Goal: Transaction & Acquisition: Purchase product/service

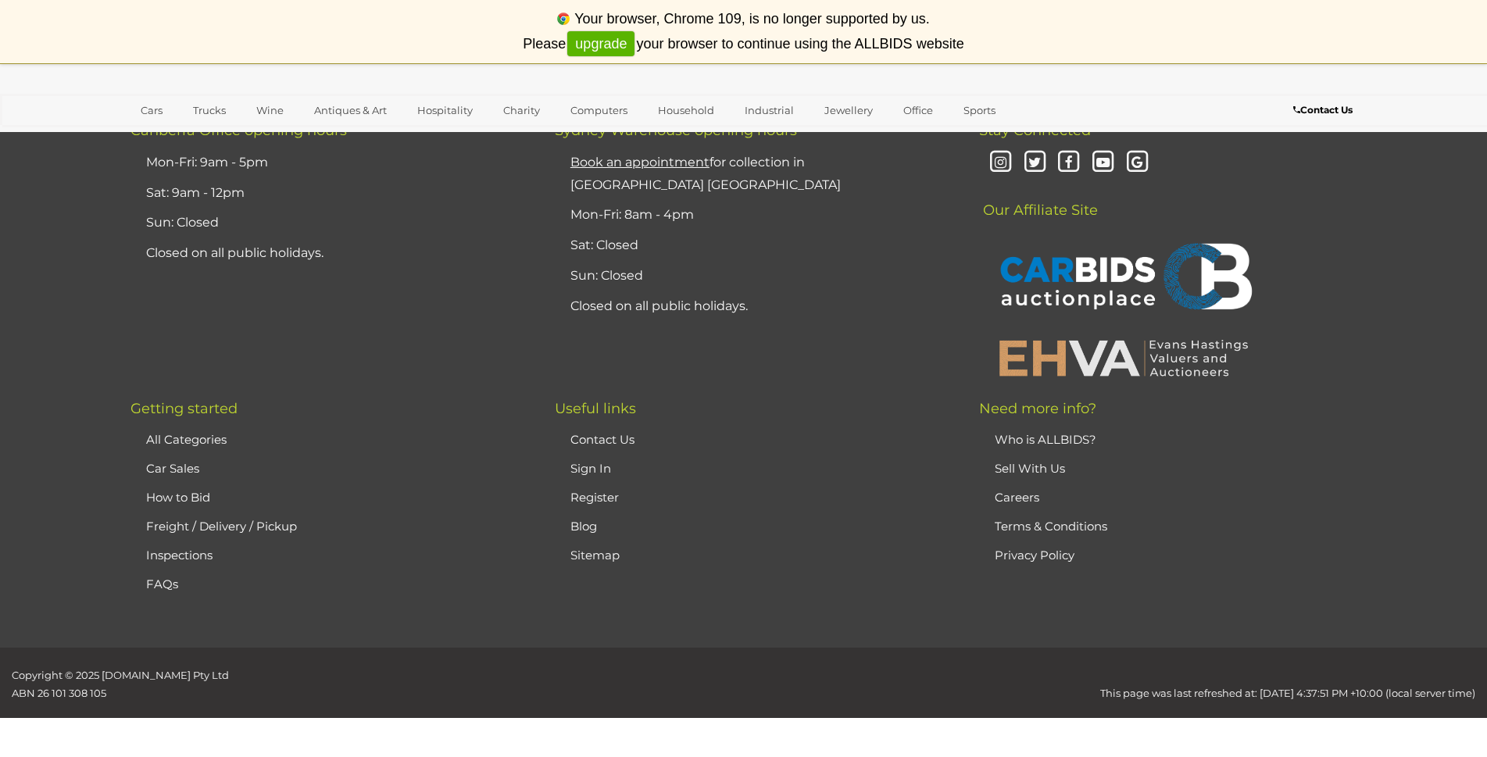
scroll to position [15159, 0]
drag, startPoint x: 588, startPoint y: 689, endPoint x: 574, endPoint y: 653, distance: 38.6
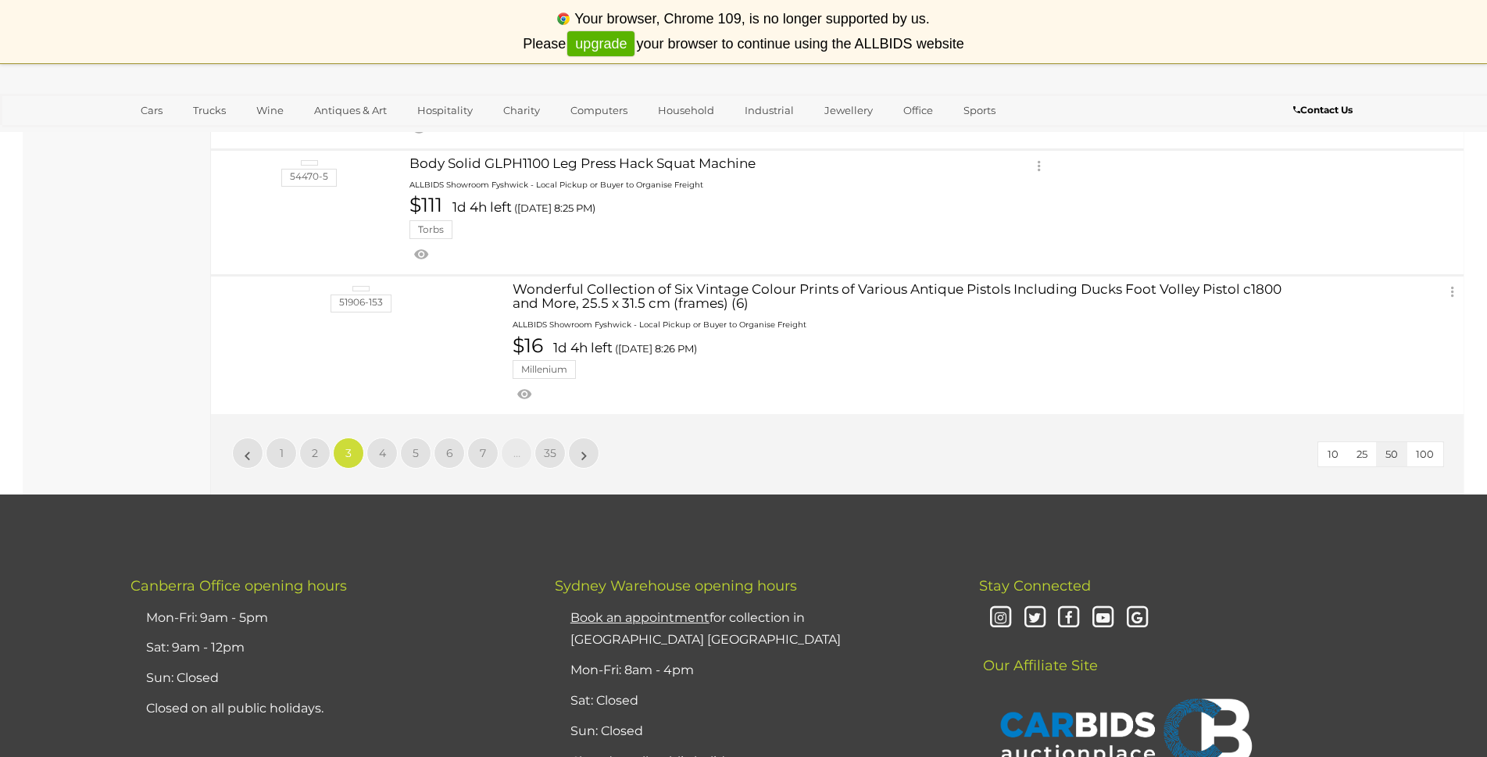
scroll to position [0, 0]
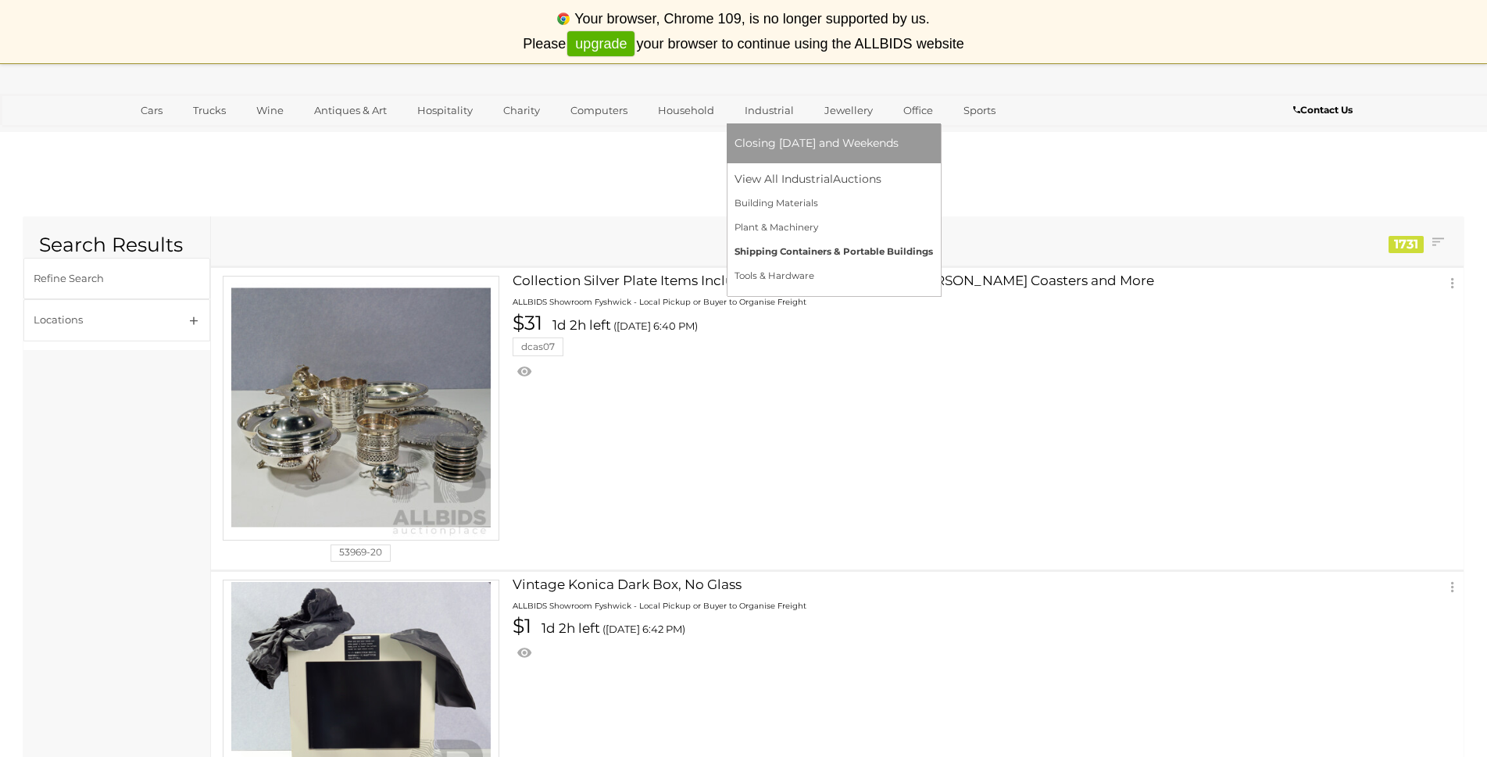
click at [741, 268] on link "Tools & Hardware" at bounding box center [834, 276] width 198 height 24
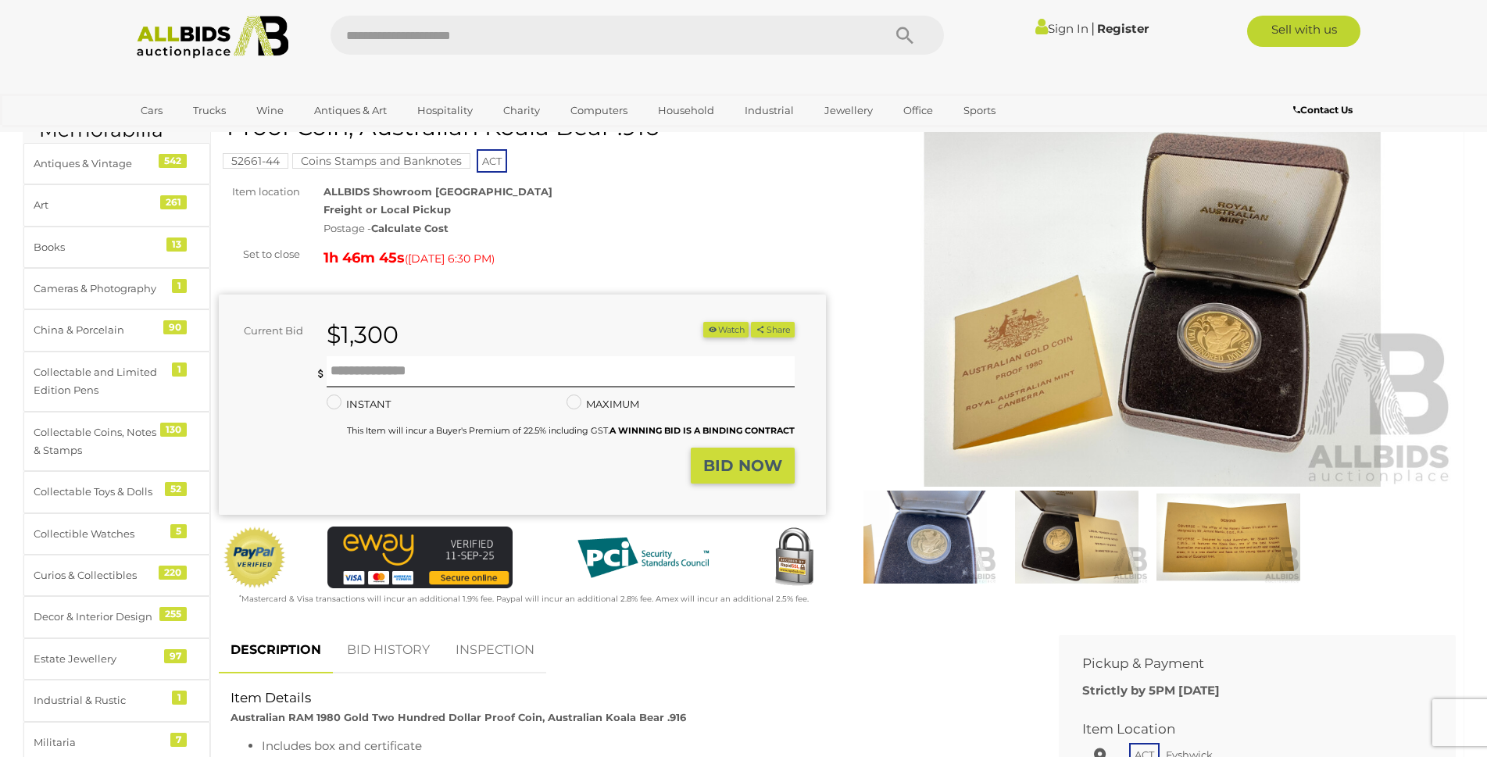
scroll to position [95, 0]
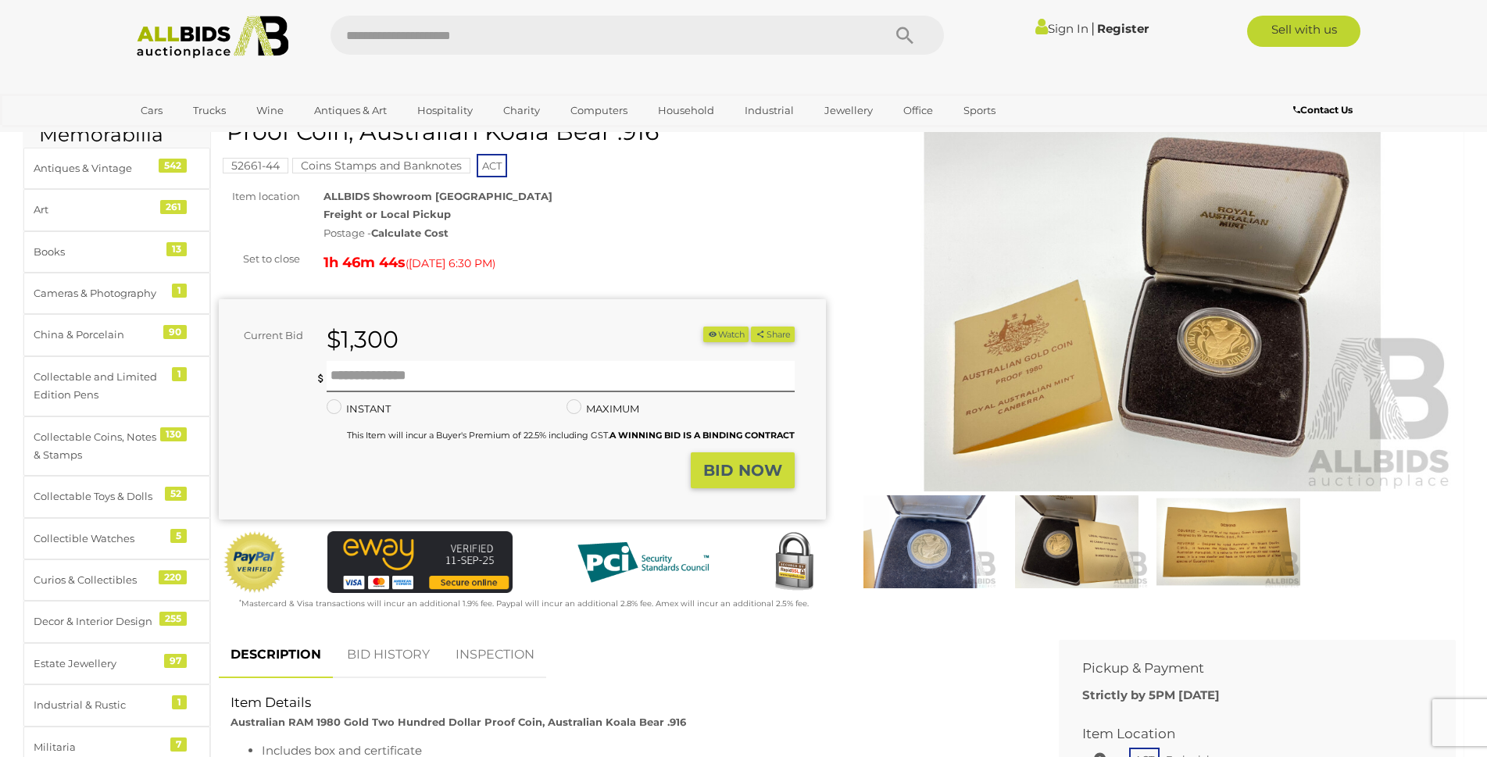
click at [963, 550] on img at bounding box center [925, 541] width 144 height 93
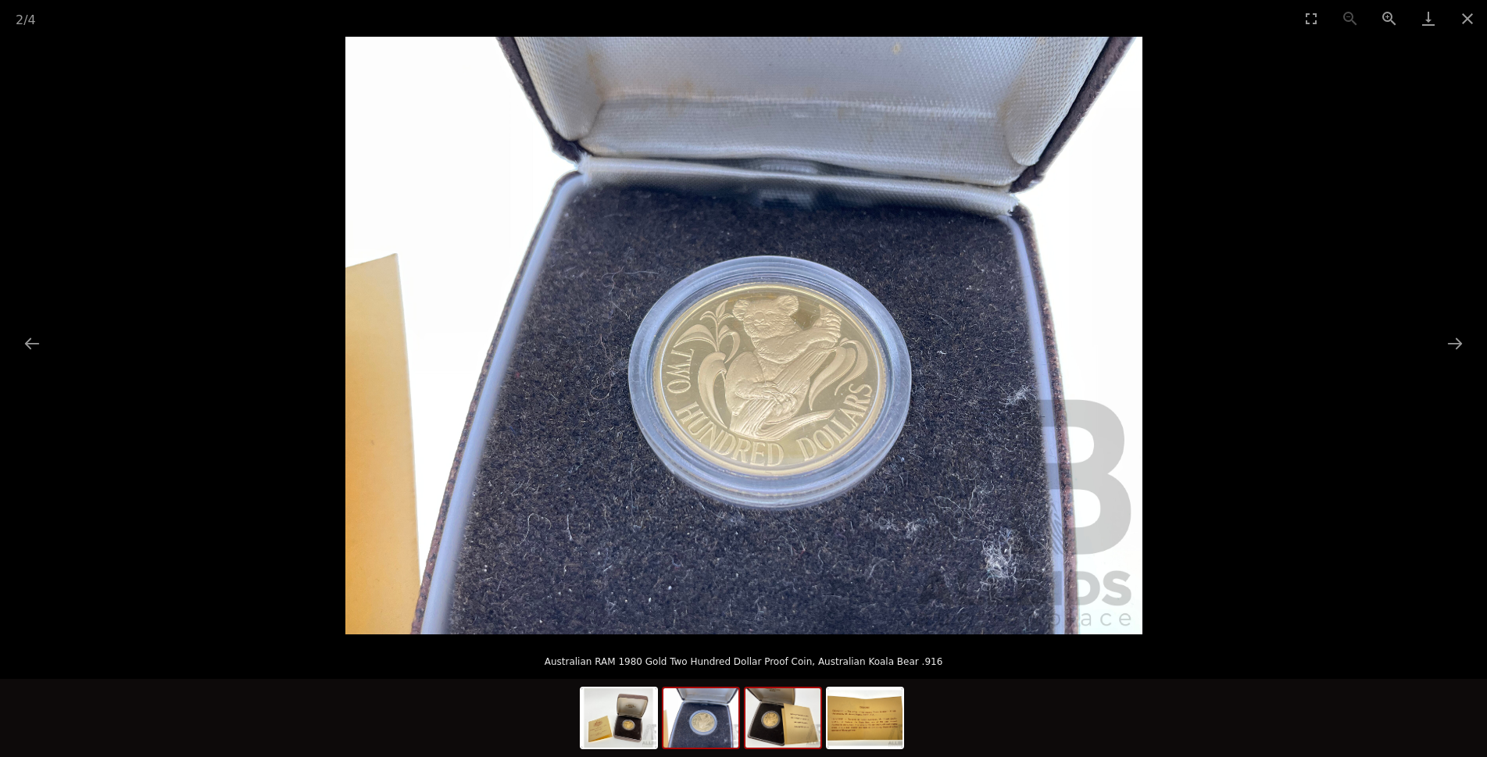
click at [791, 730] on img at bounding box center [782, 717] width 75 height 59
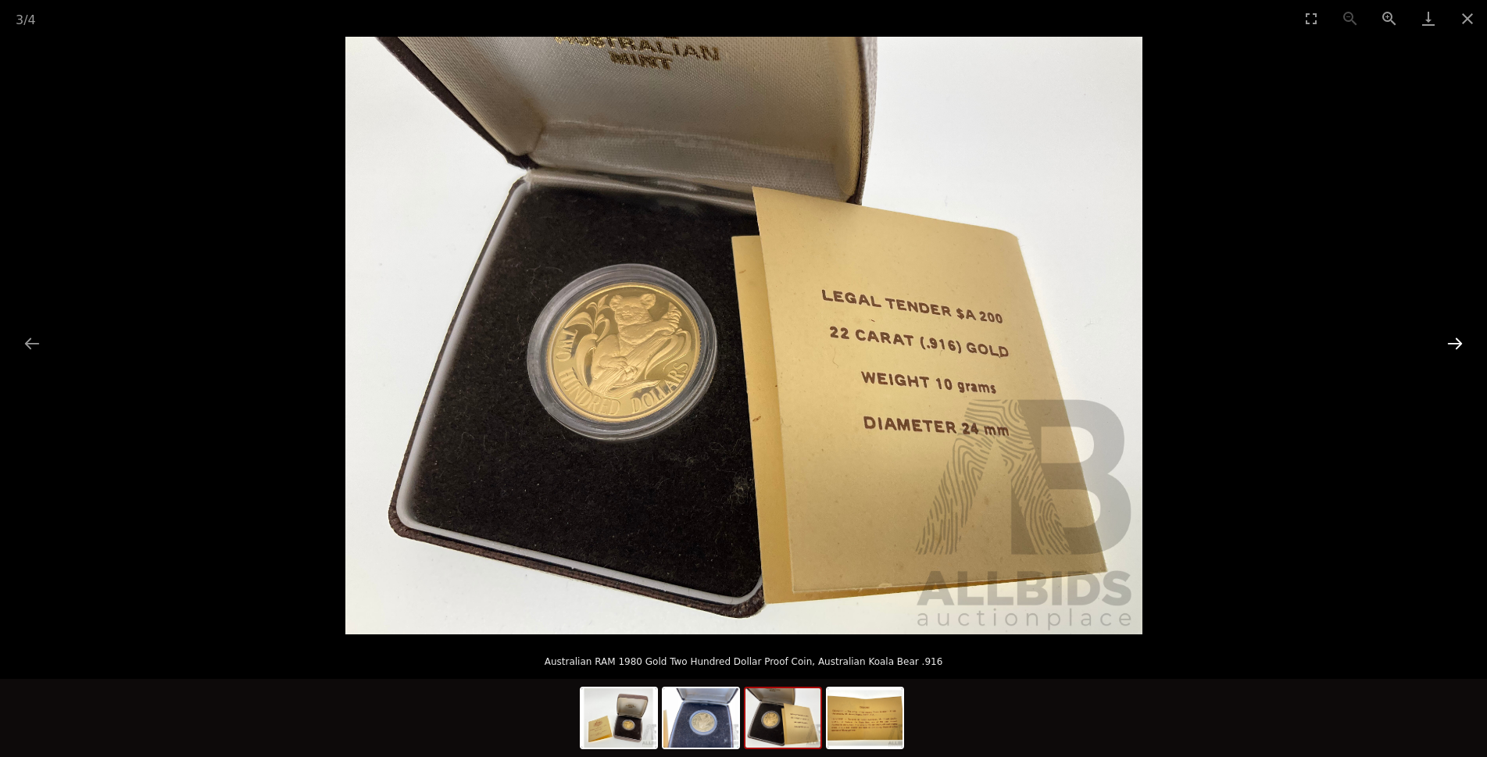
click at [1462, 345] on button "Next slide" at bounding box center [1455, 343] width 33 height 30
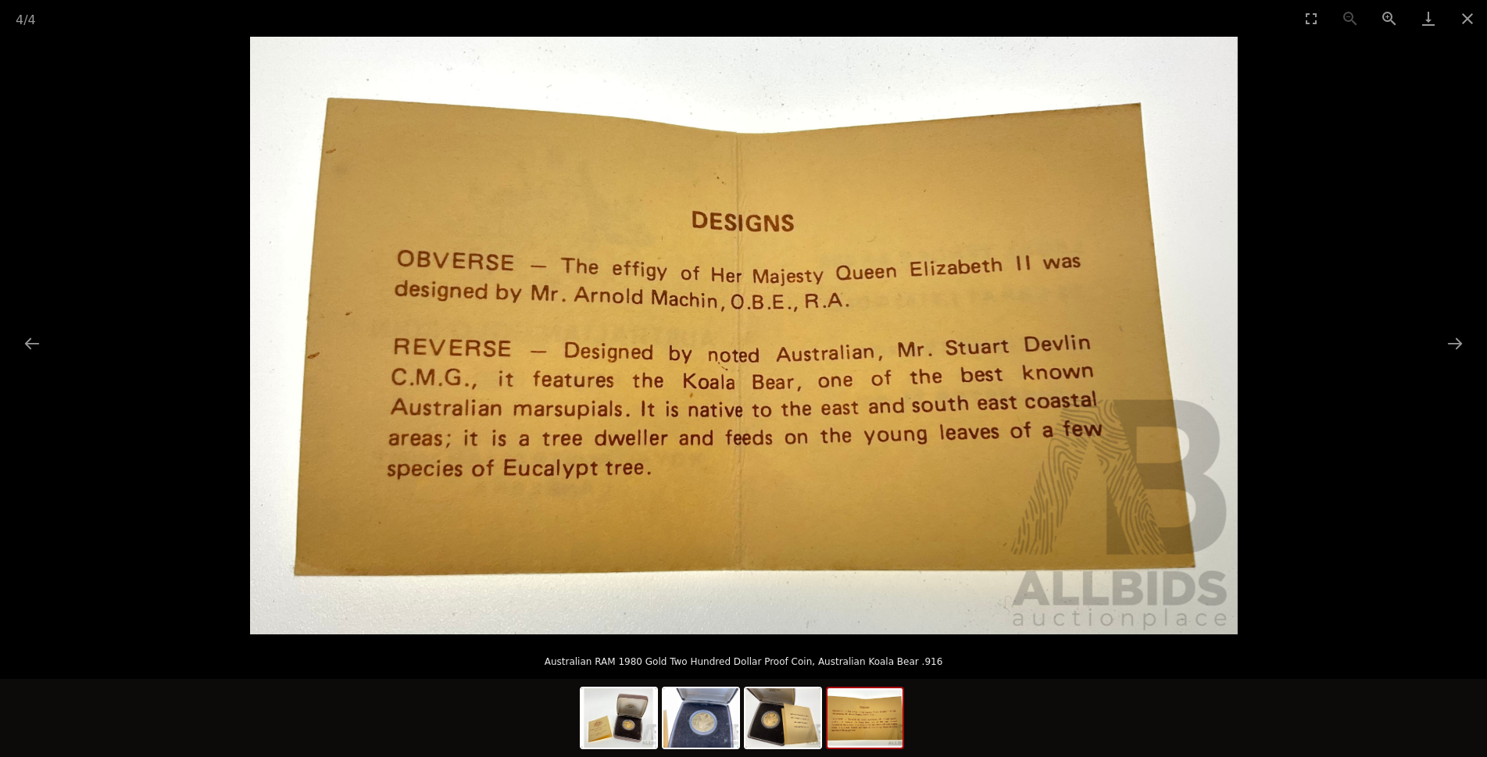
click at [1435, 334] on picture at bounding box center [743, 336] width 1487 height 598
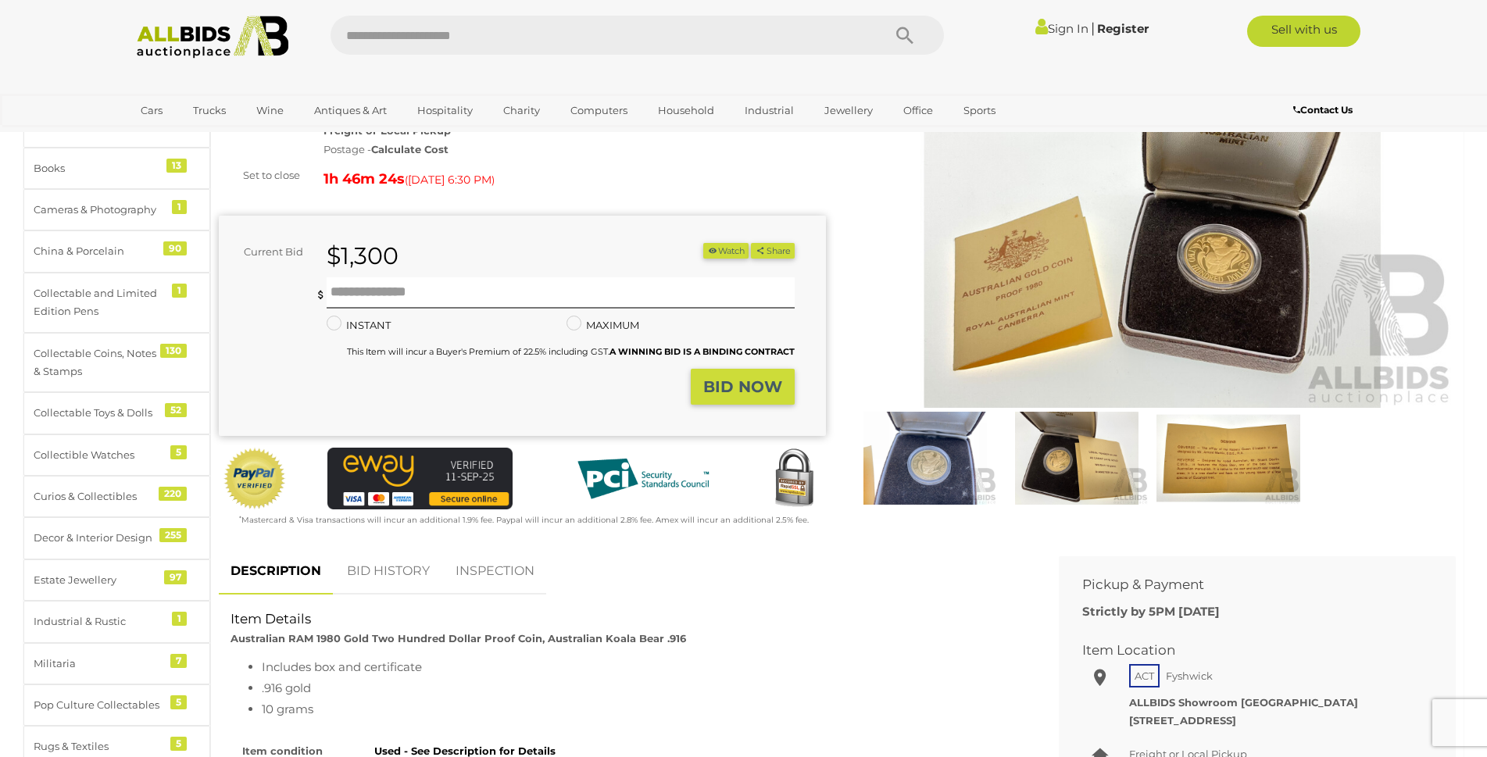
scroll to position [329, 0]
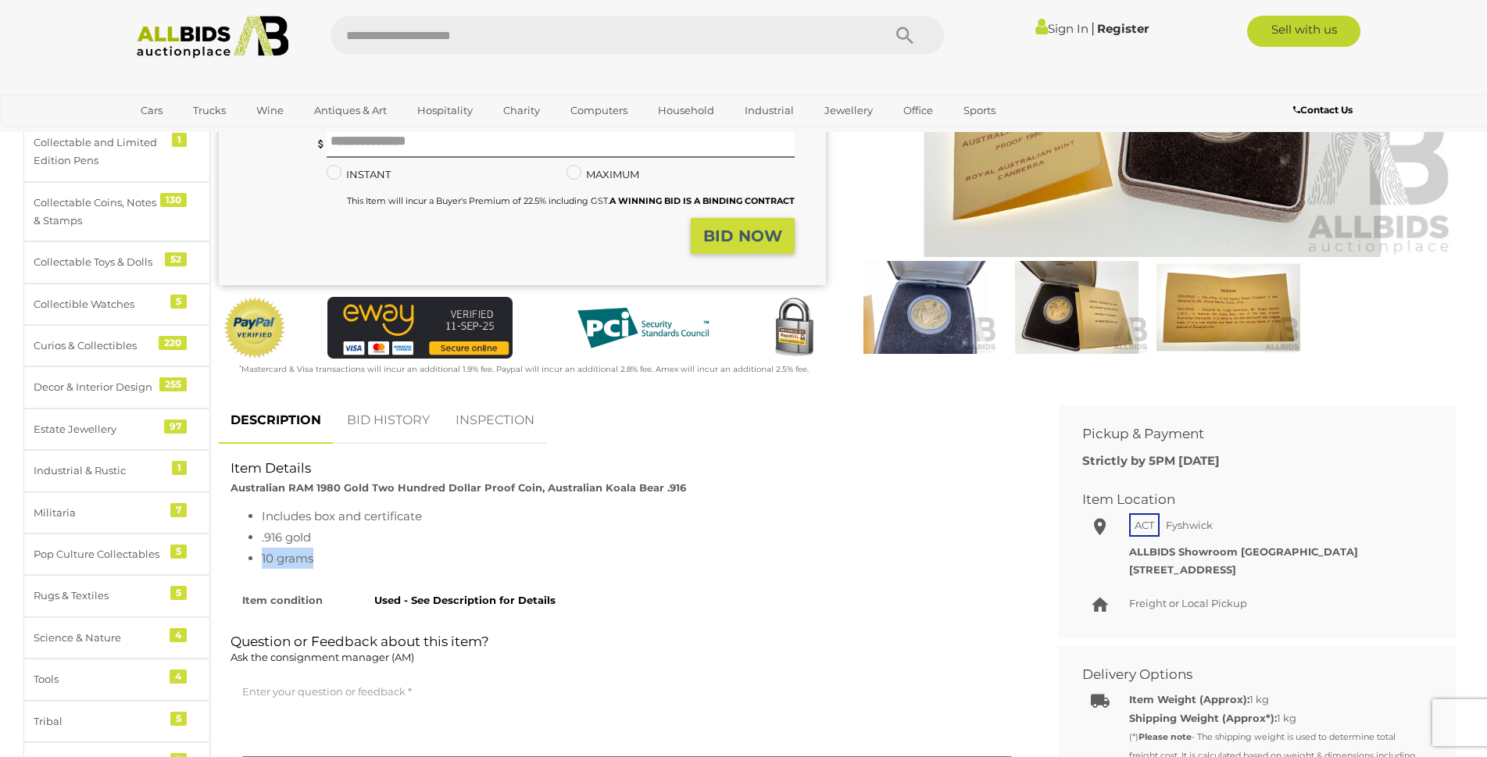
drag, startPoint x: 263, startPoint y: 556, endPoint x: 315, endPoint y: 559, distance: 52.4
click at [315, 559] on li "10 grams" at bounding box center [643, 558] width 762 height 21
drag, startPoint x: 260, startPoint y: 537, endPoint x: 312, endPoint y: 532, distance: 51.8
click at [312, 532] on ul "Includes box and certificate .916 gold 10 grams" at bounding box center [627, 537] width 793 height 63
copy li ".916 gold"
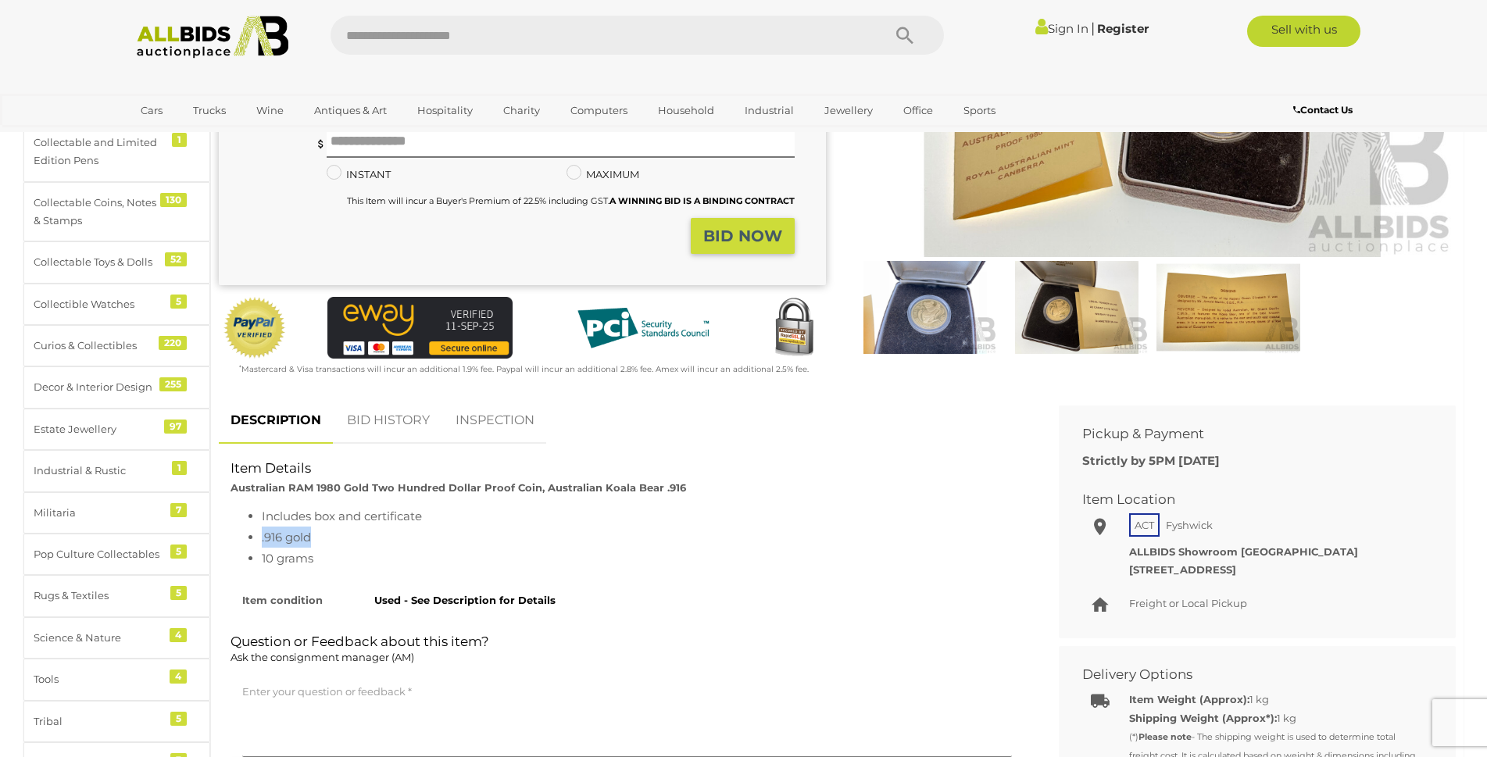
click at [404, 412] on link "BID HISTORY" at bounding box center [388, 421] width 106 height 46
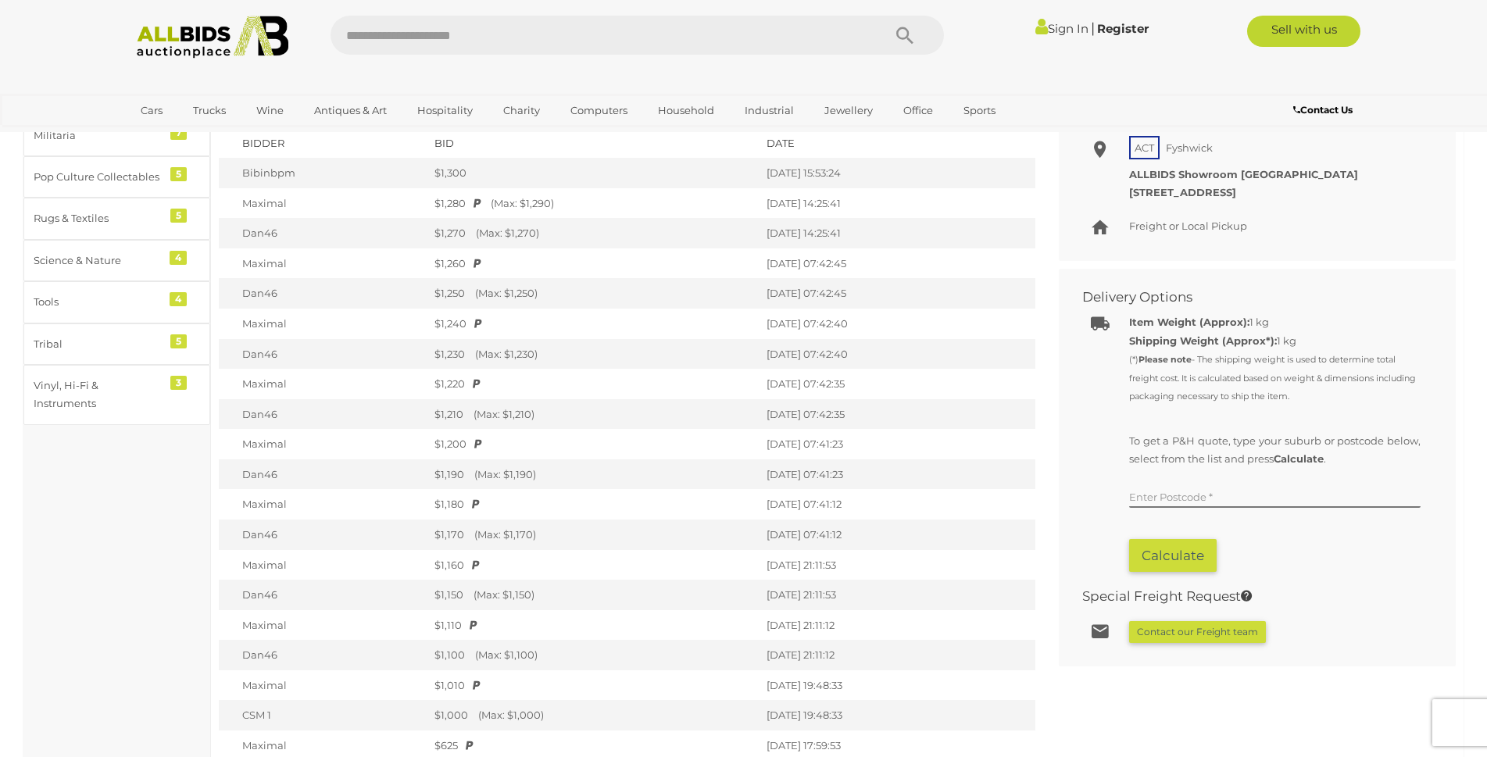
scroll to position [720, 0]
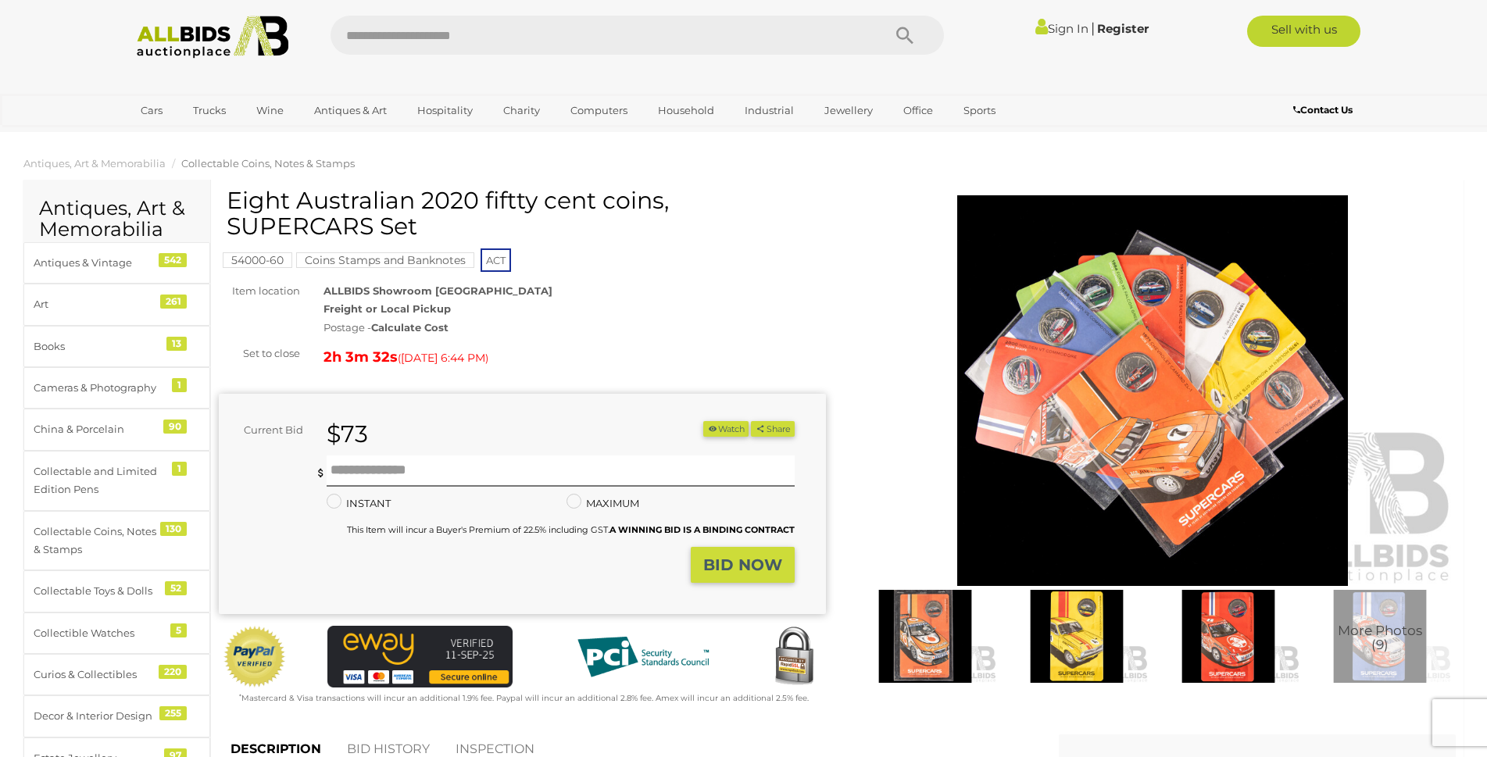
click at [1102, 409] on img at bounding box center [1152, 390] width 607 height 391
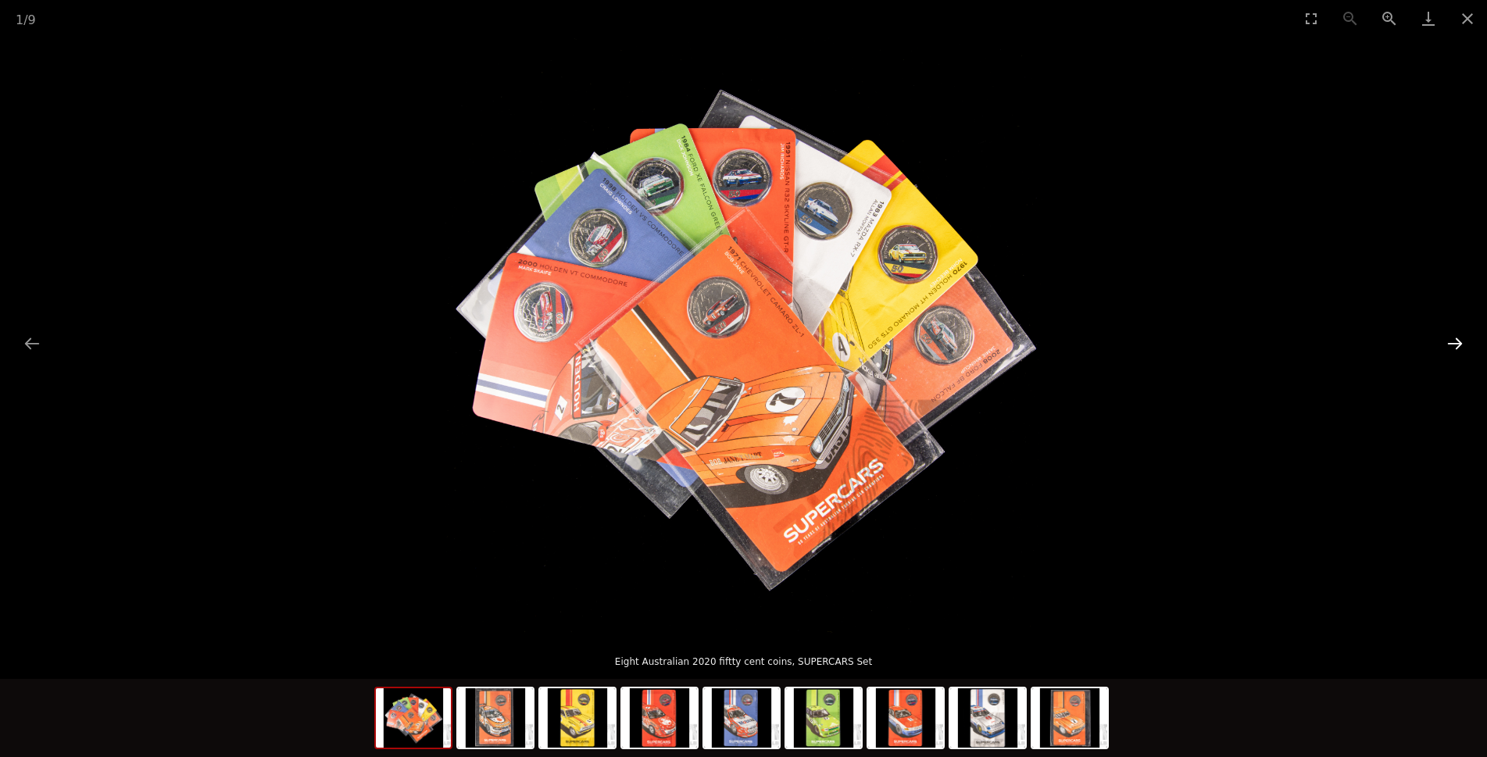
click at [1459, 340] on button "Next slide" at bounding box center [1455, 343] width 33 height 30
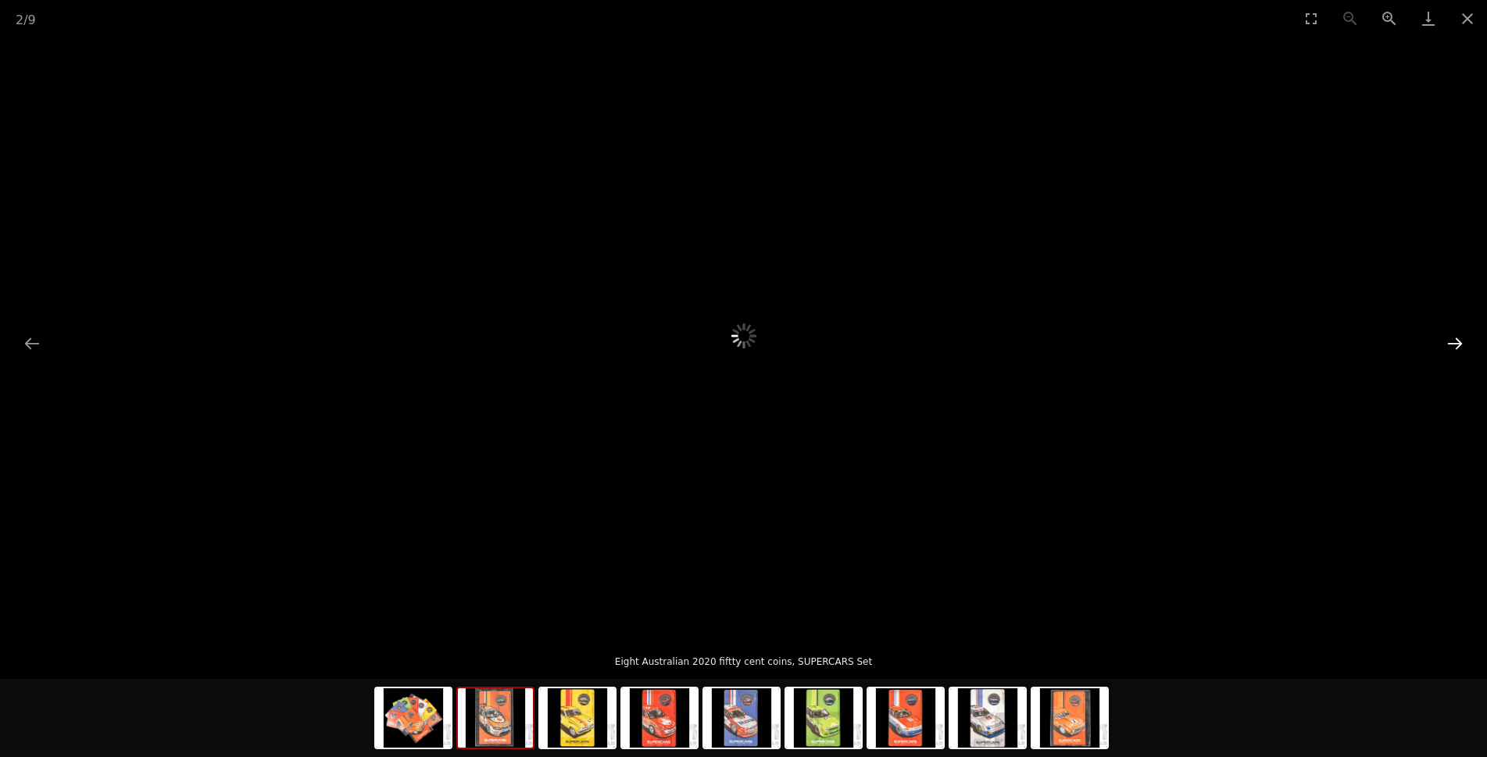
click at [1459, 340] on button "Next slide" at bounding box center [1455, 343] width 33 height 30
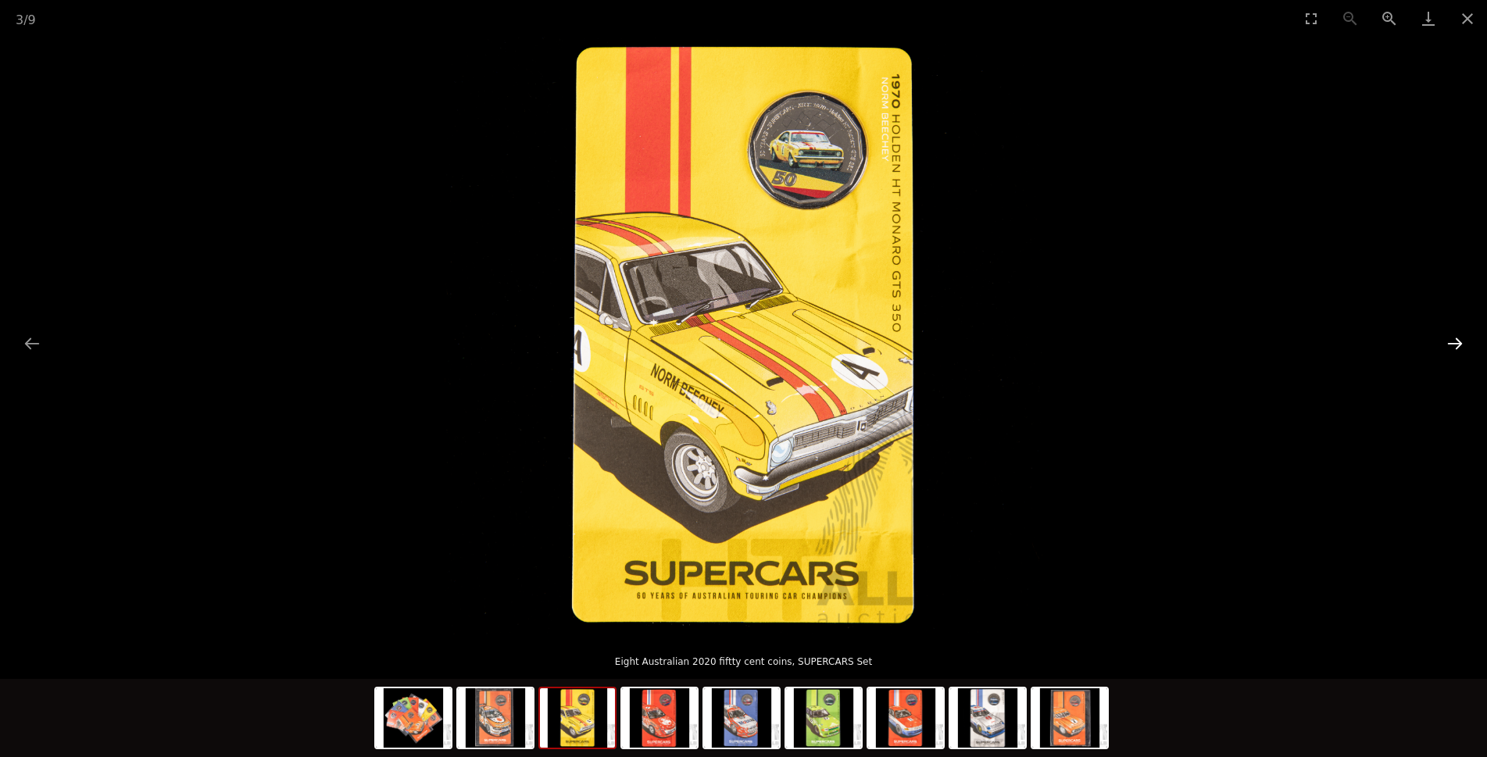
click at [1452, 341] on button "Next slide" at bounding box center [1455, 343] width 33 height 30
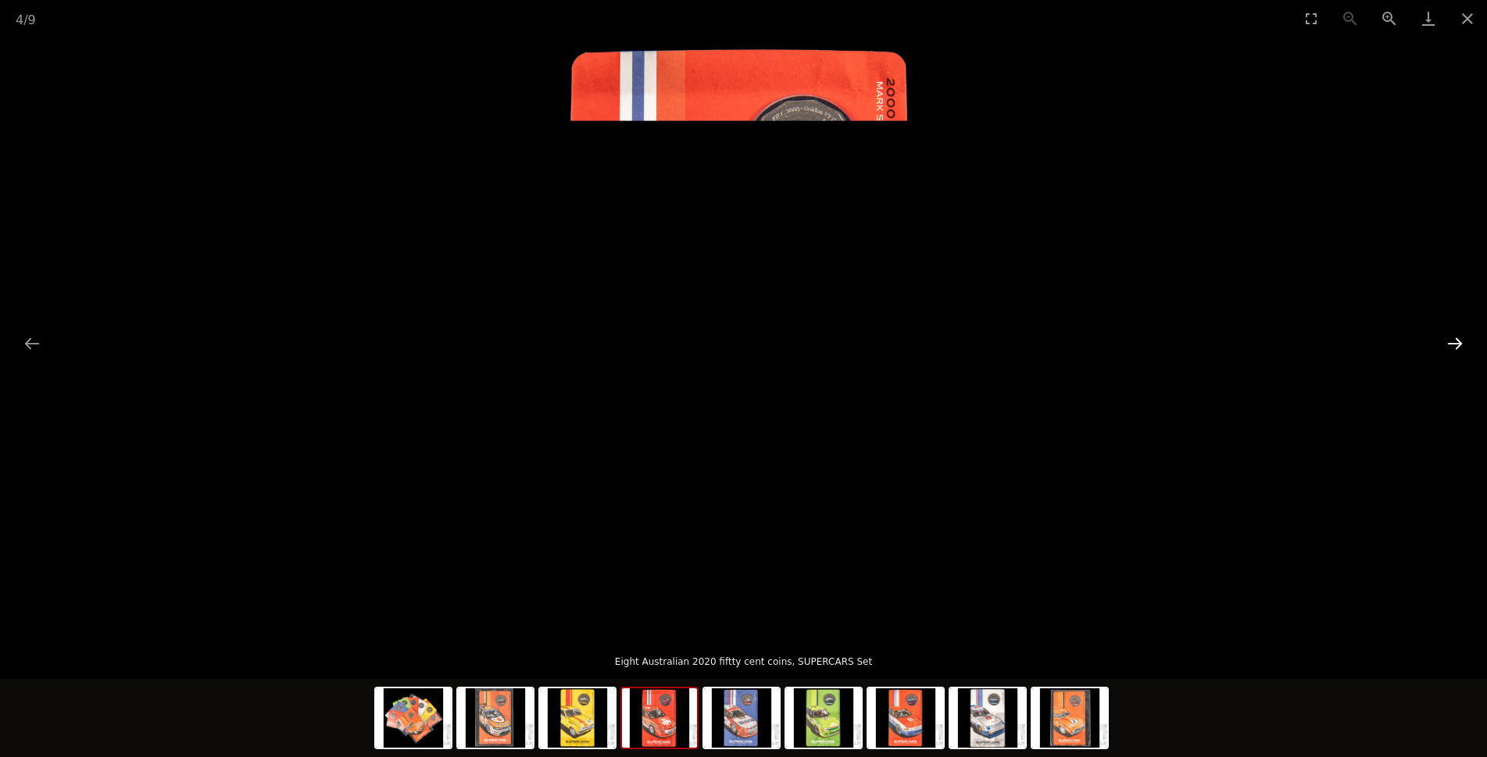
click at [1452, 341] on button "Next slide" at bounding box center [1455, 343] width 33 height 30
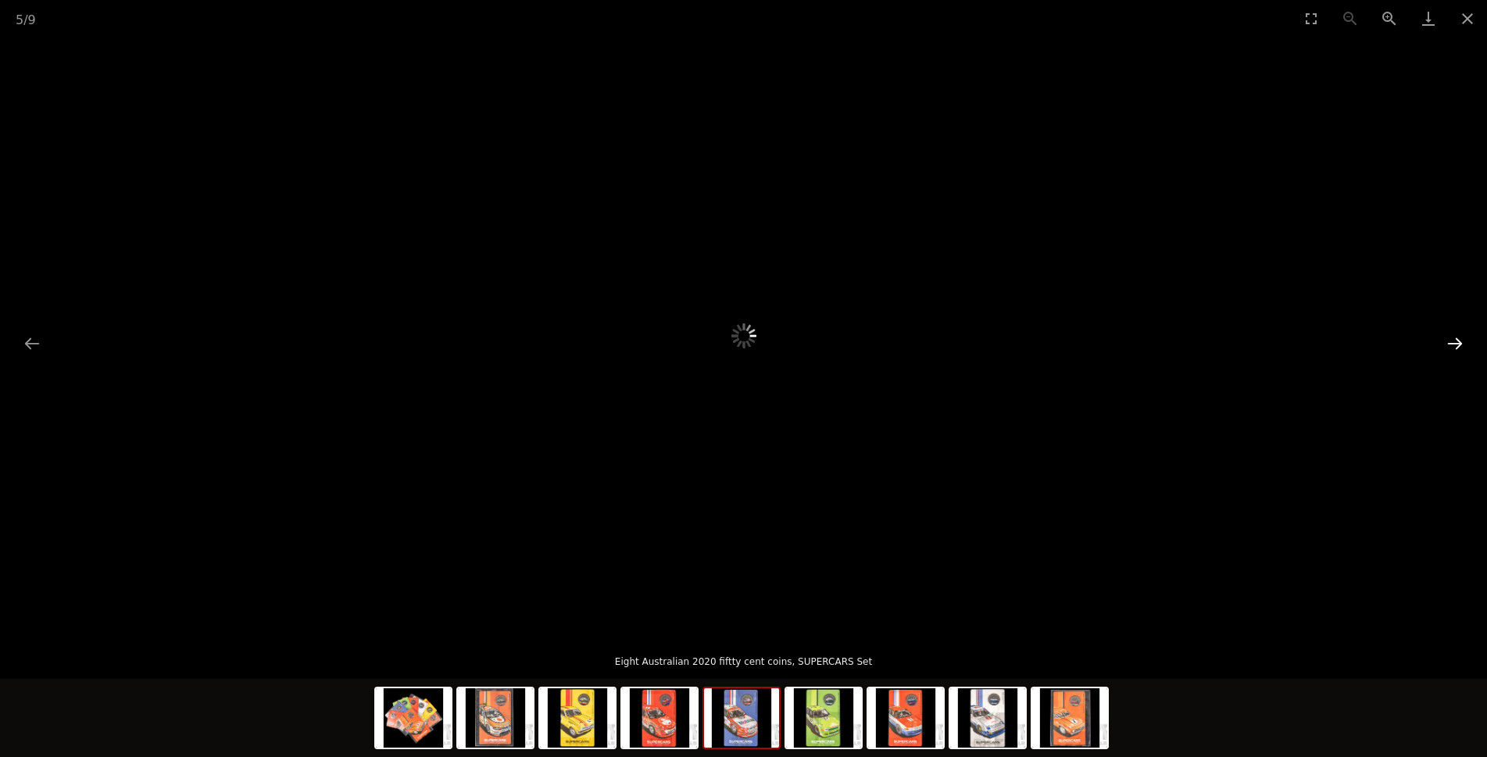
click at [1452, 341] on button "Next slide" at bounding box center [1455, 343] width 33 height 30
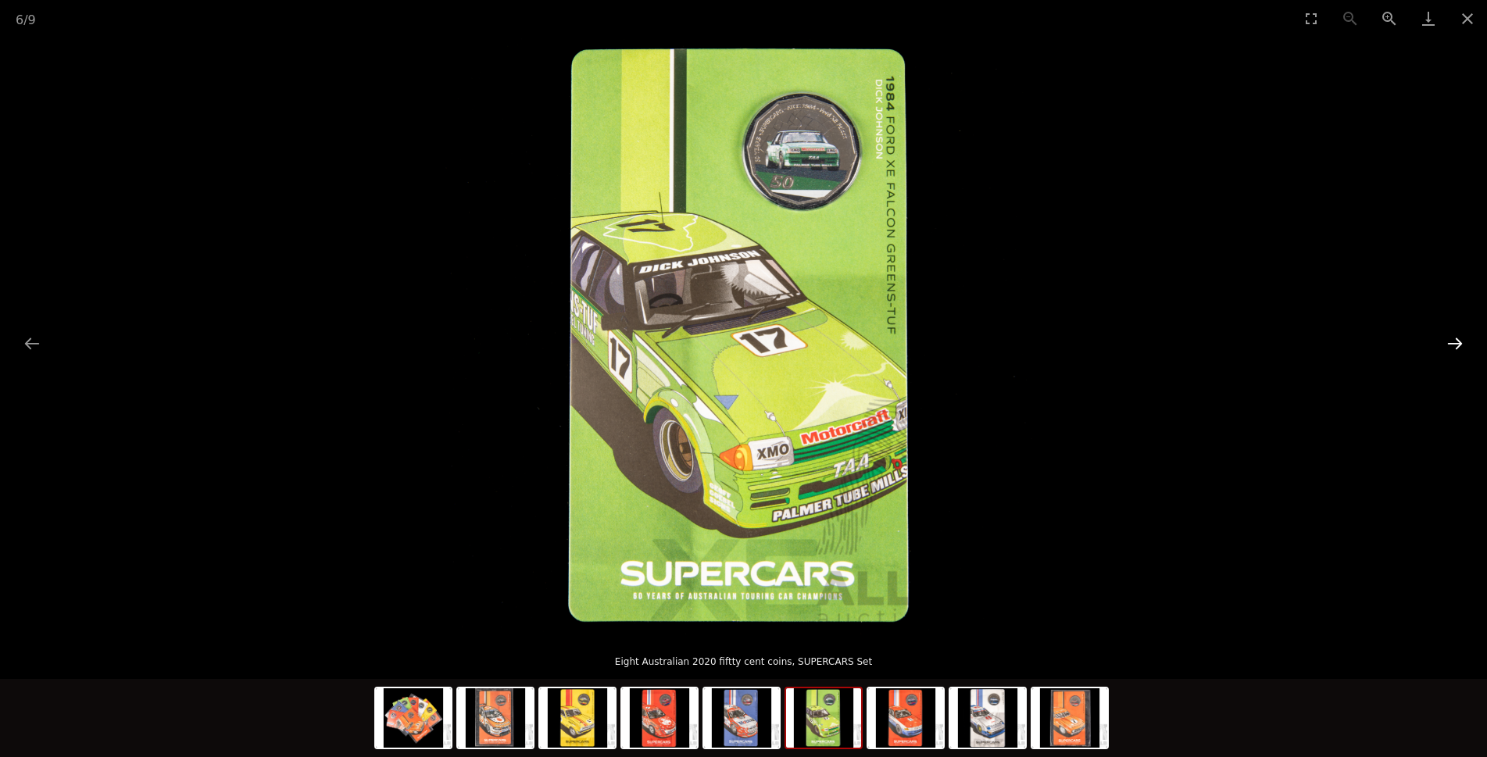
click at [1455, 343] on button "Next slide" at bounding box center [1455, 343] width 33 height 30
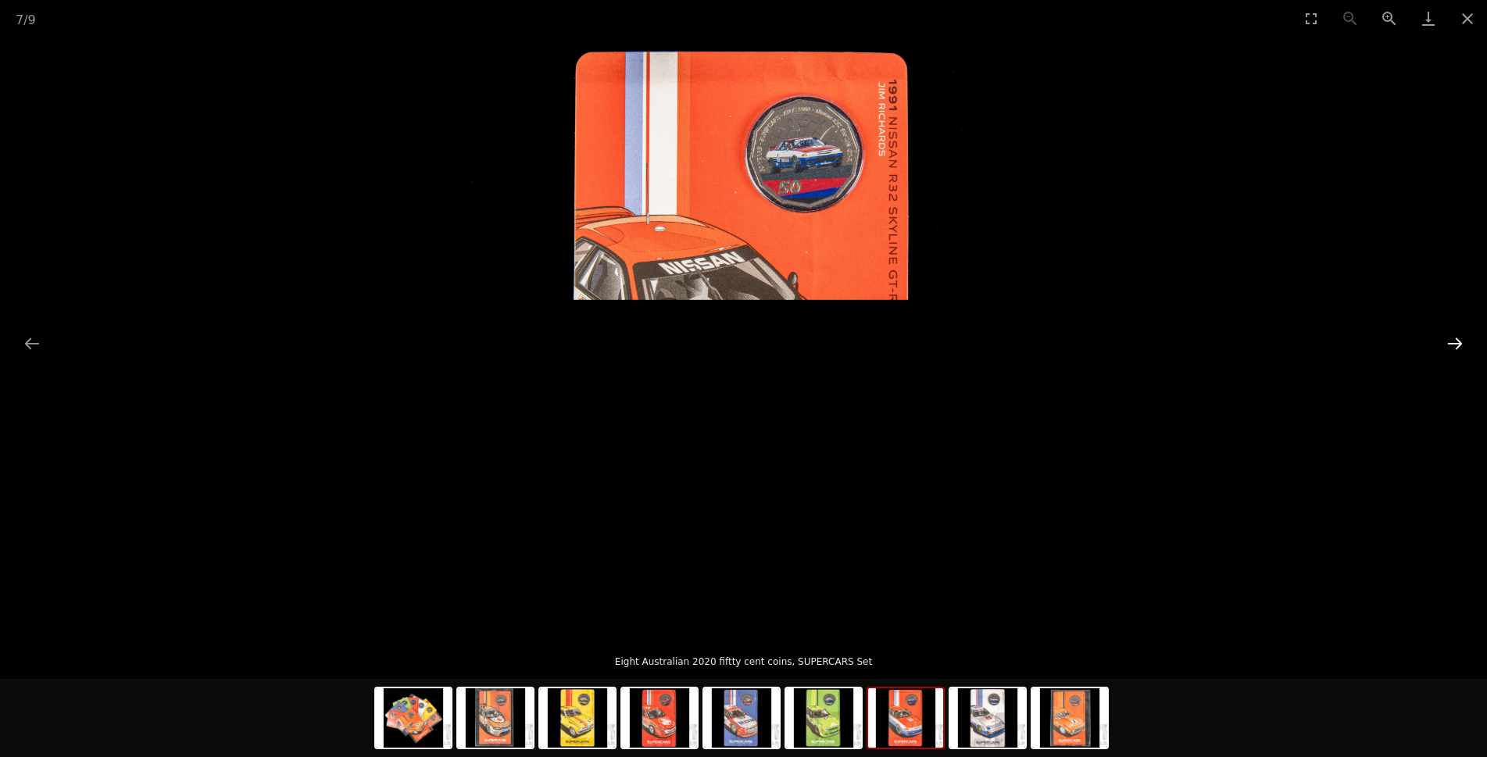
click at [1452, 342] on button "Next slide" at bounding box center [1455, 343] width 33 height 30
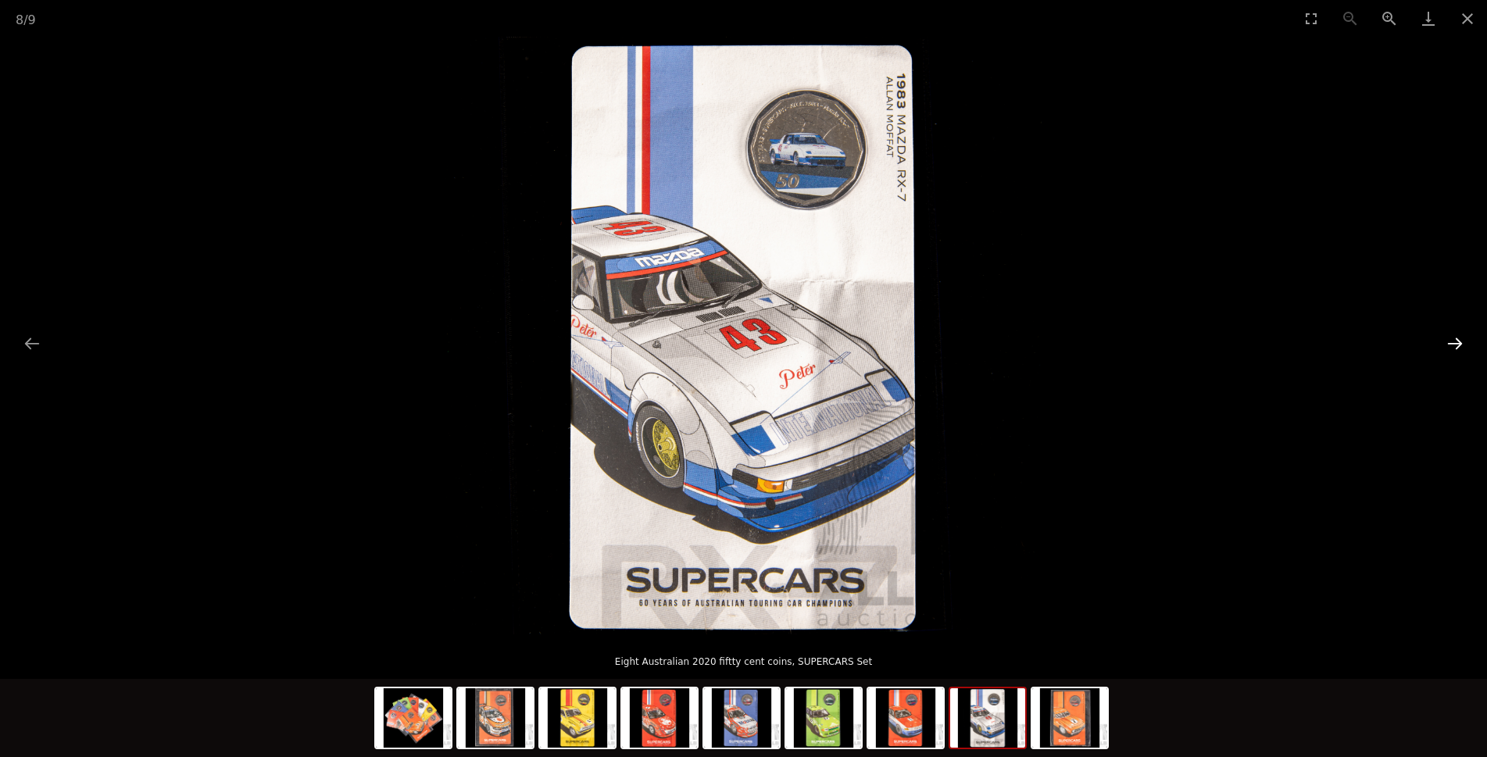
click at [1451, 342] on button "Next slide" at bounding box center [1455, 343] width 33 height 30
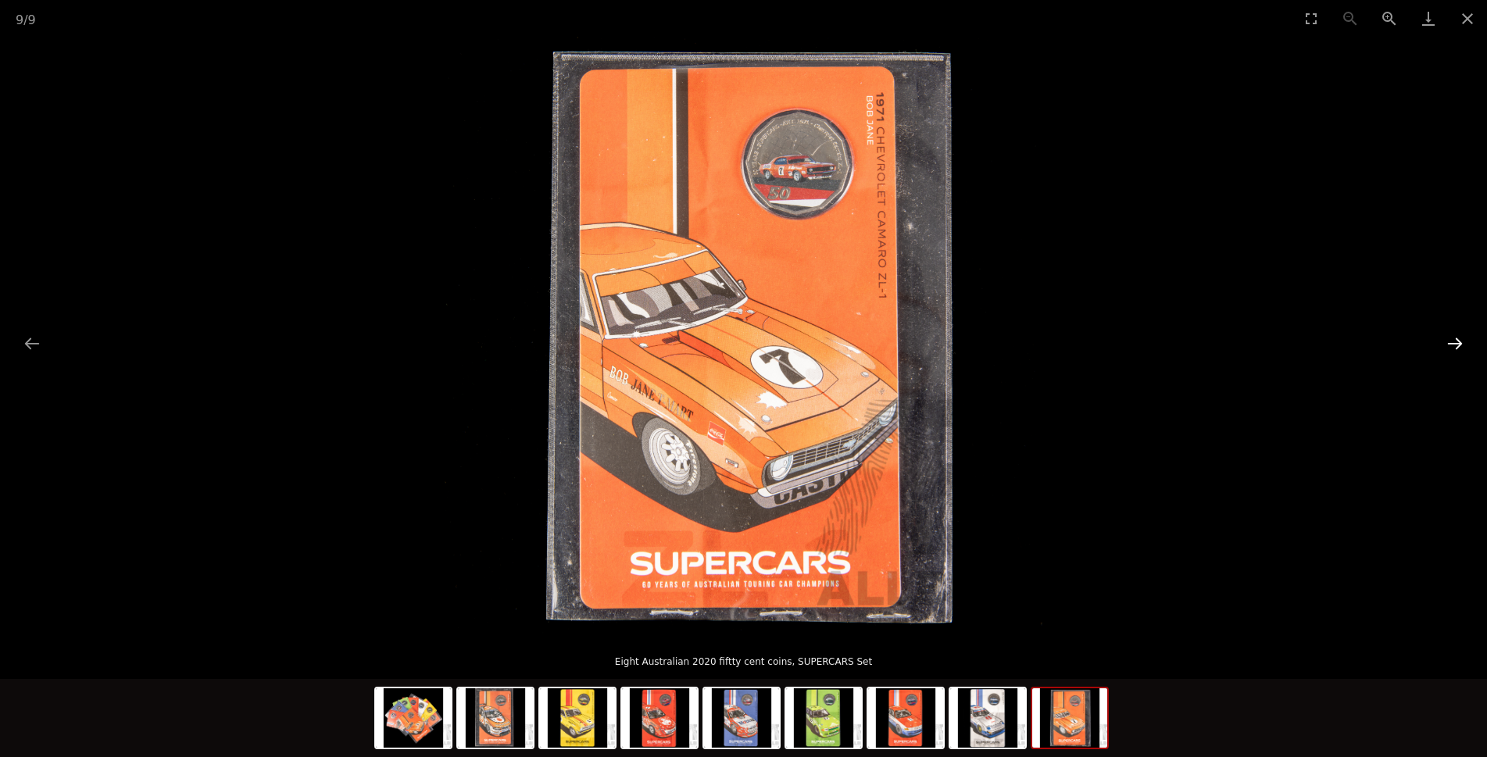
click at [1445, 339] on button "Next slide" at bounding box center [1455, 343] width 33 height 30
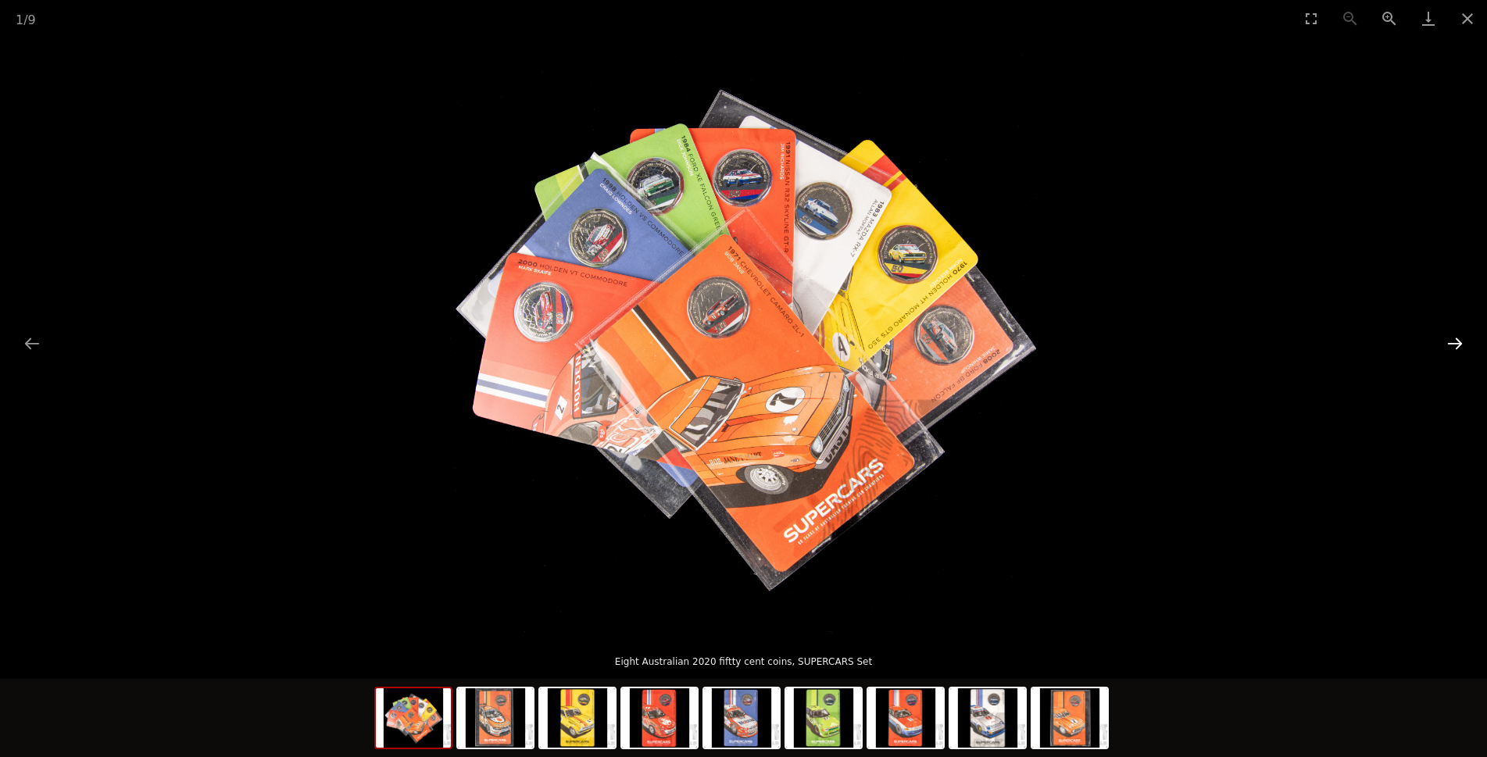
click at [1445, 339] on button "Next slide" at bounding box center [1455, 343] width 33 height 30
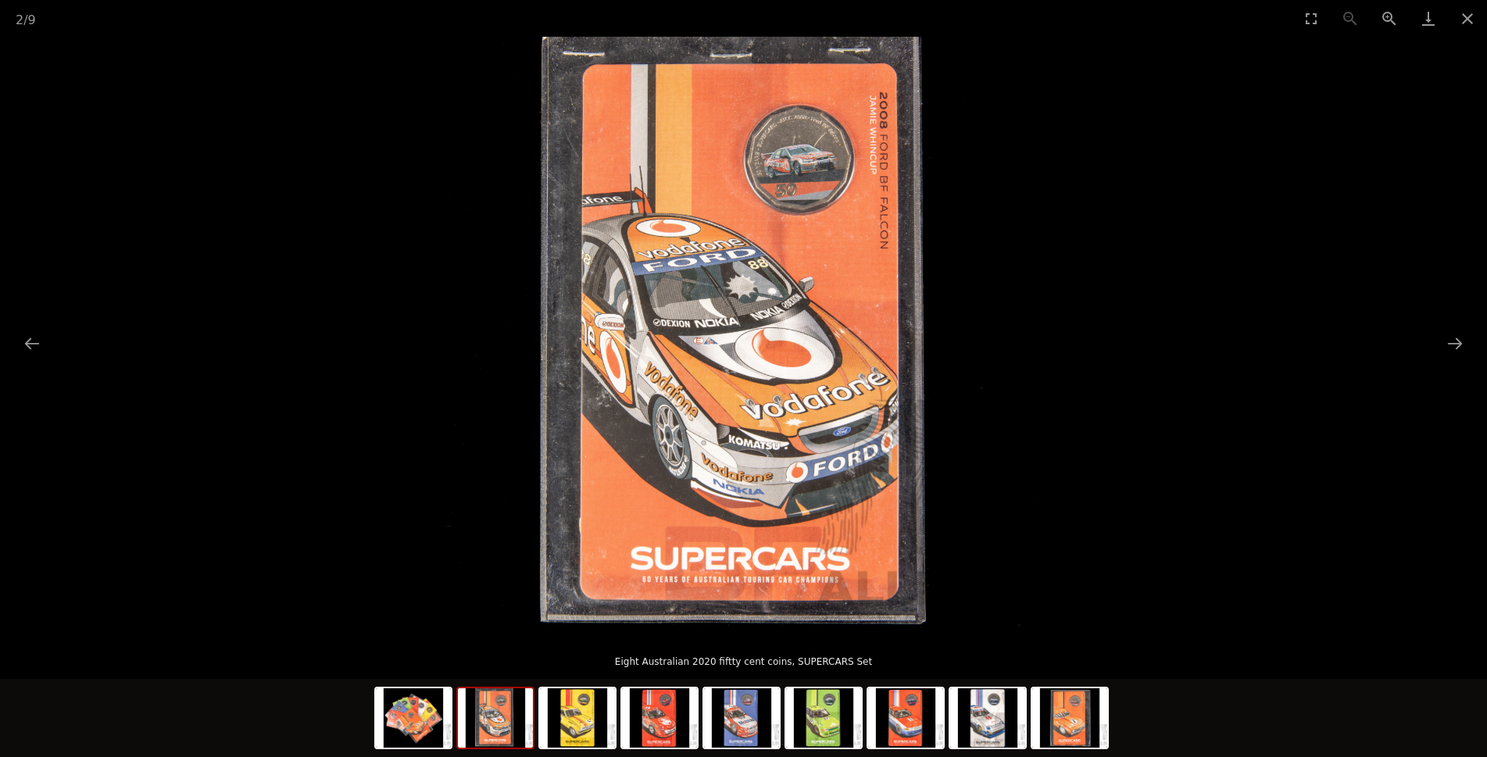
click at [1389, 339] on picture at bounding box center [743, 336] width 1487 height 598
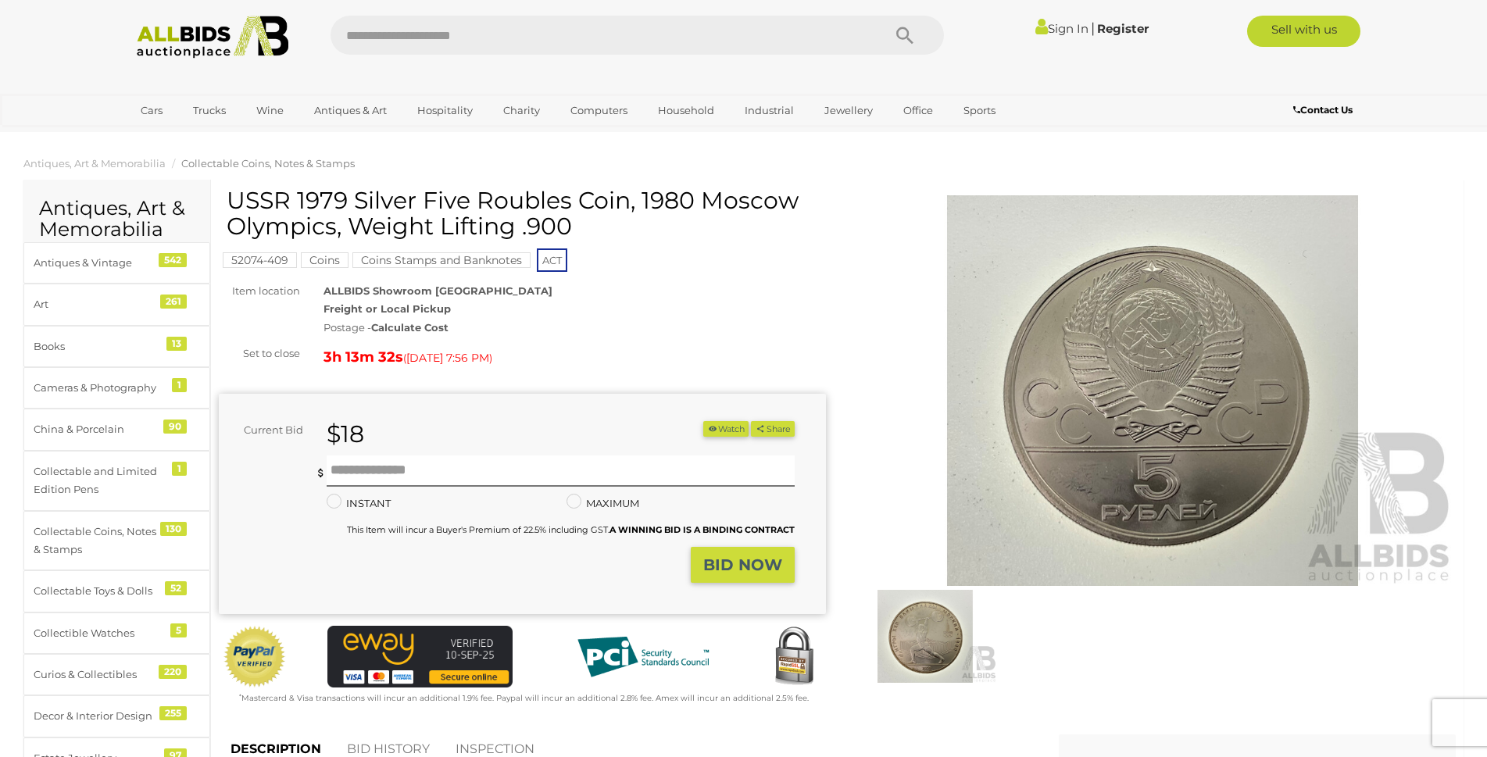
click at [955, 638] on img at bounding box center [925, 636] width 144 height 93
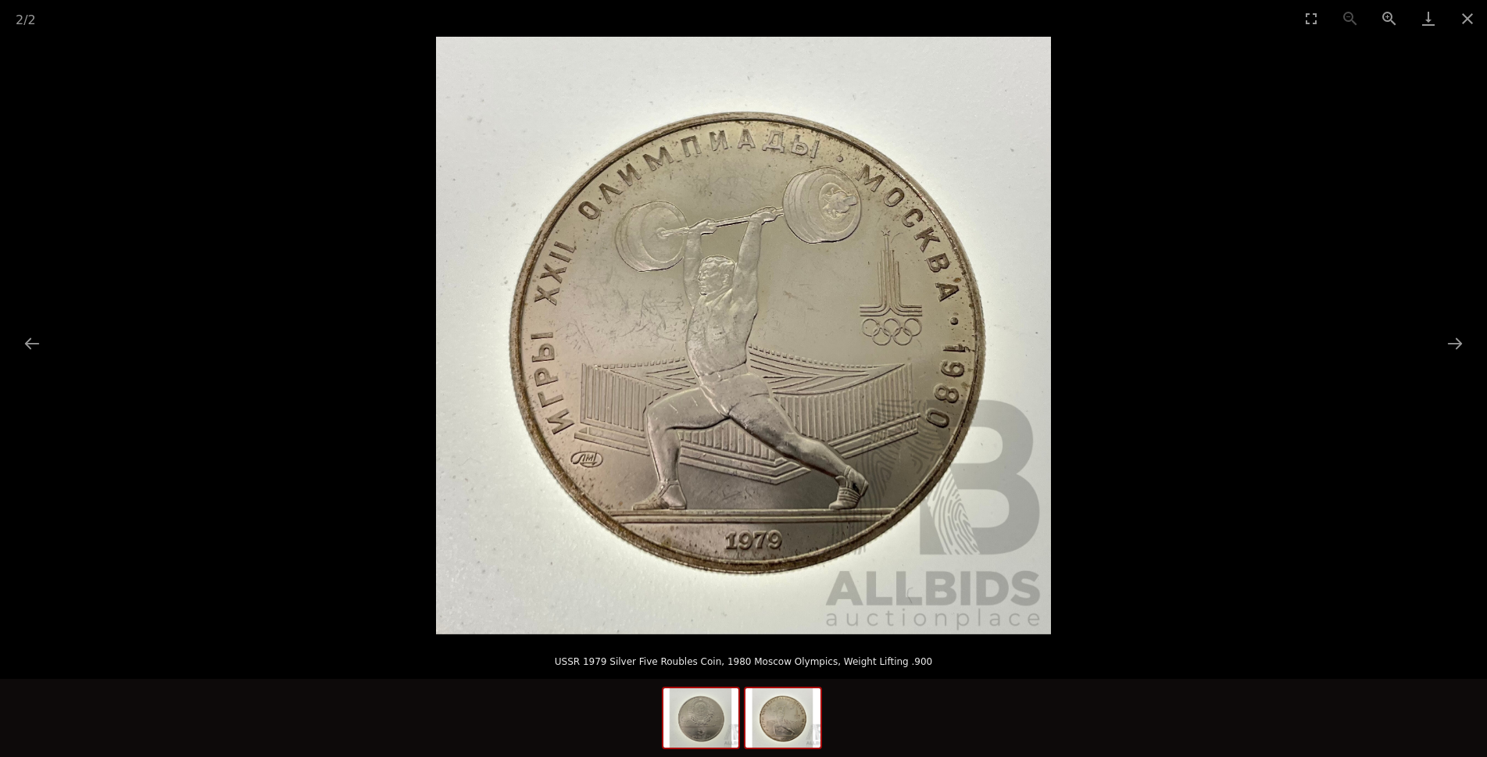
click at [721, 724] on img at bounding box center [700, 717] width 75 height 59
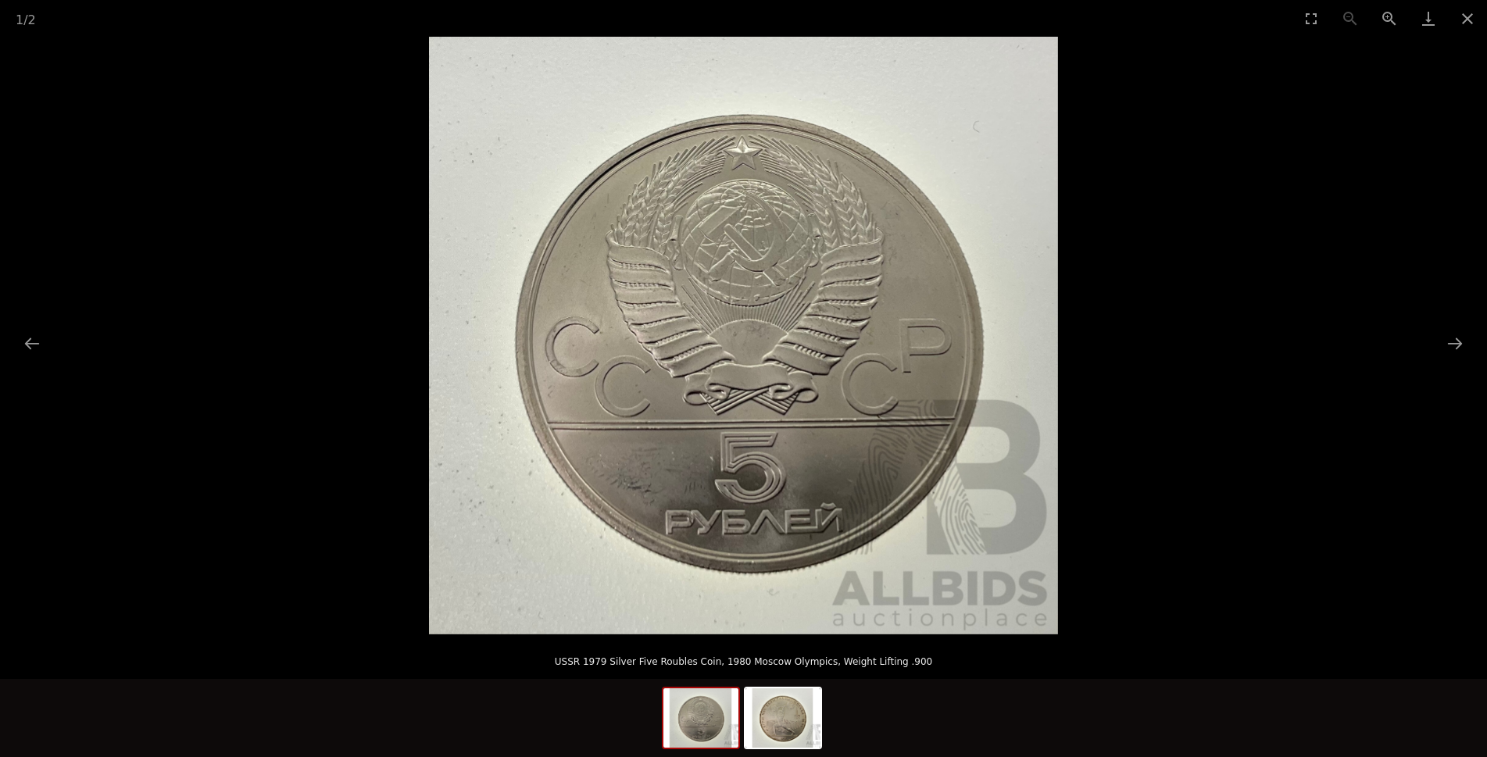
click at [1303, 383] on picture at bounding box center [743, 336] width 1487 height 598
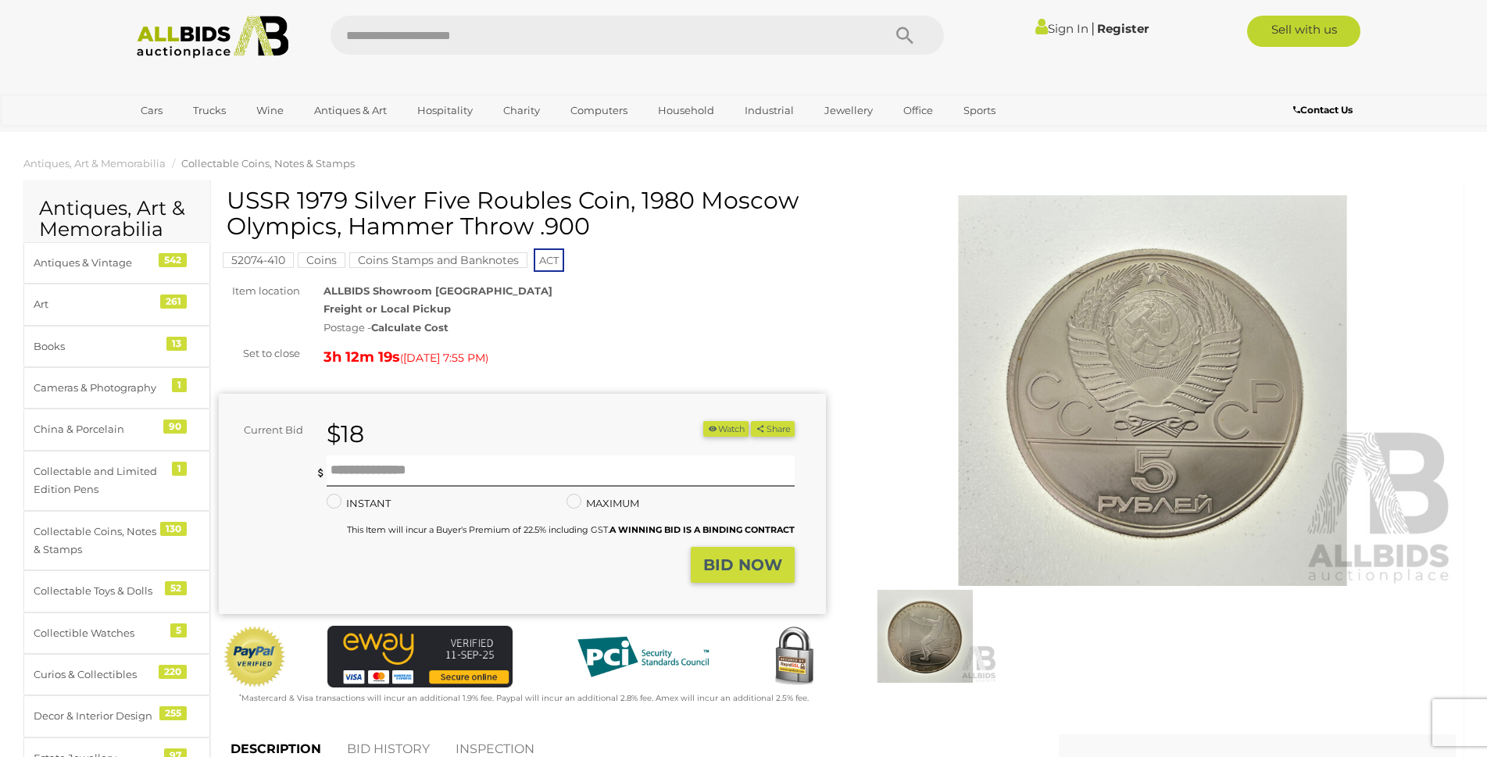
click at [954, 616] on img at bounding box center [925, 636] width 144 height 93
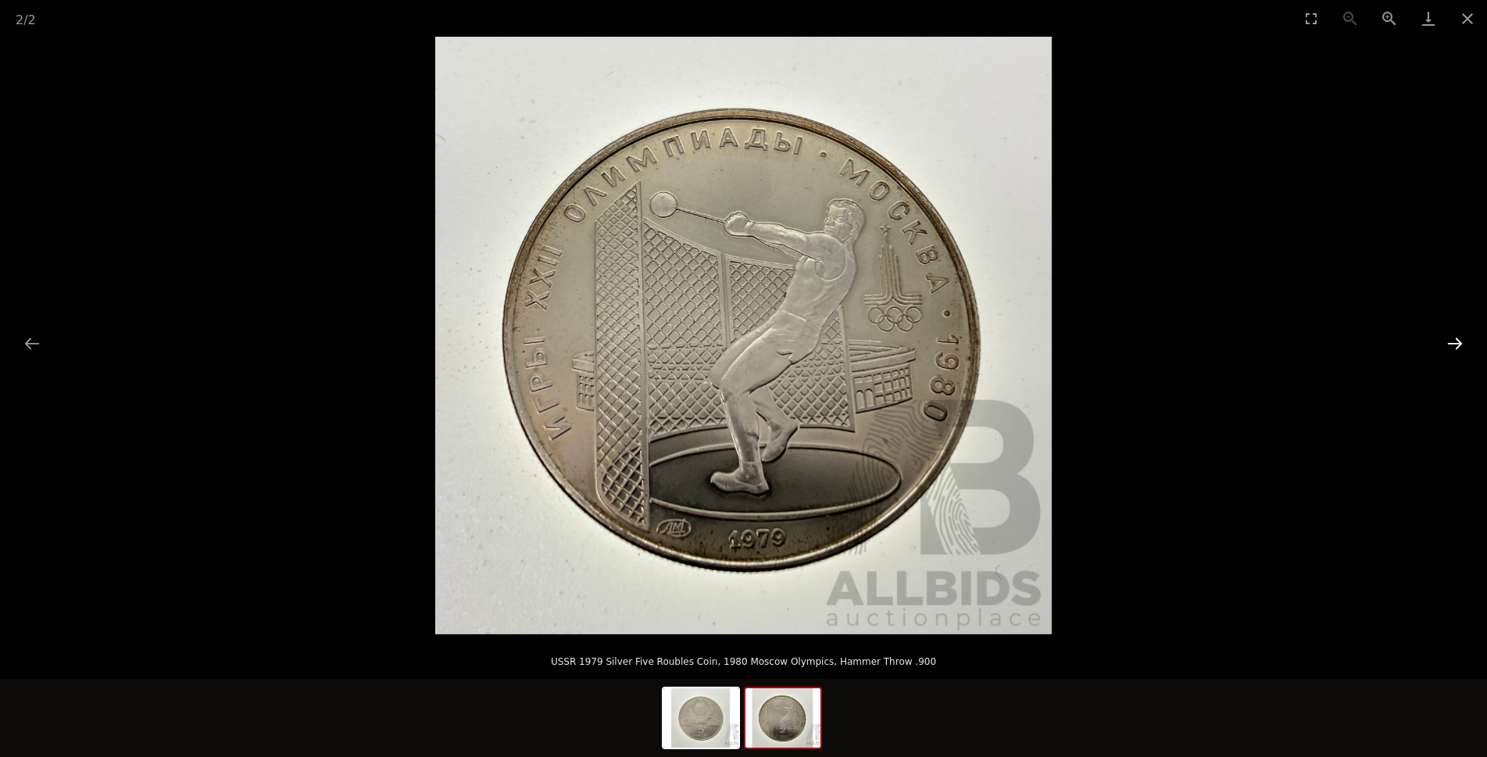
click at [1460, 345] on button "Next slide" at bounding box center [1455, 343] width 33 height 30
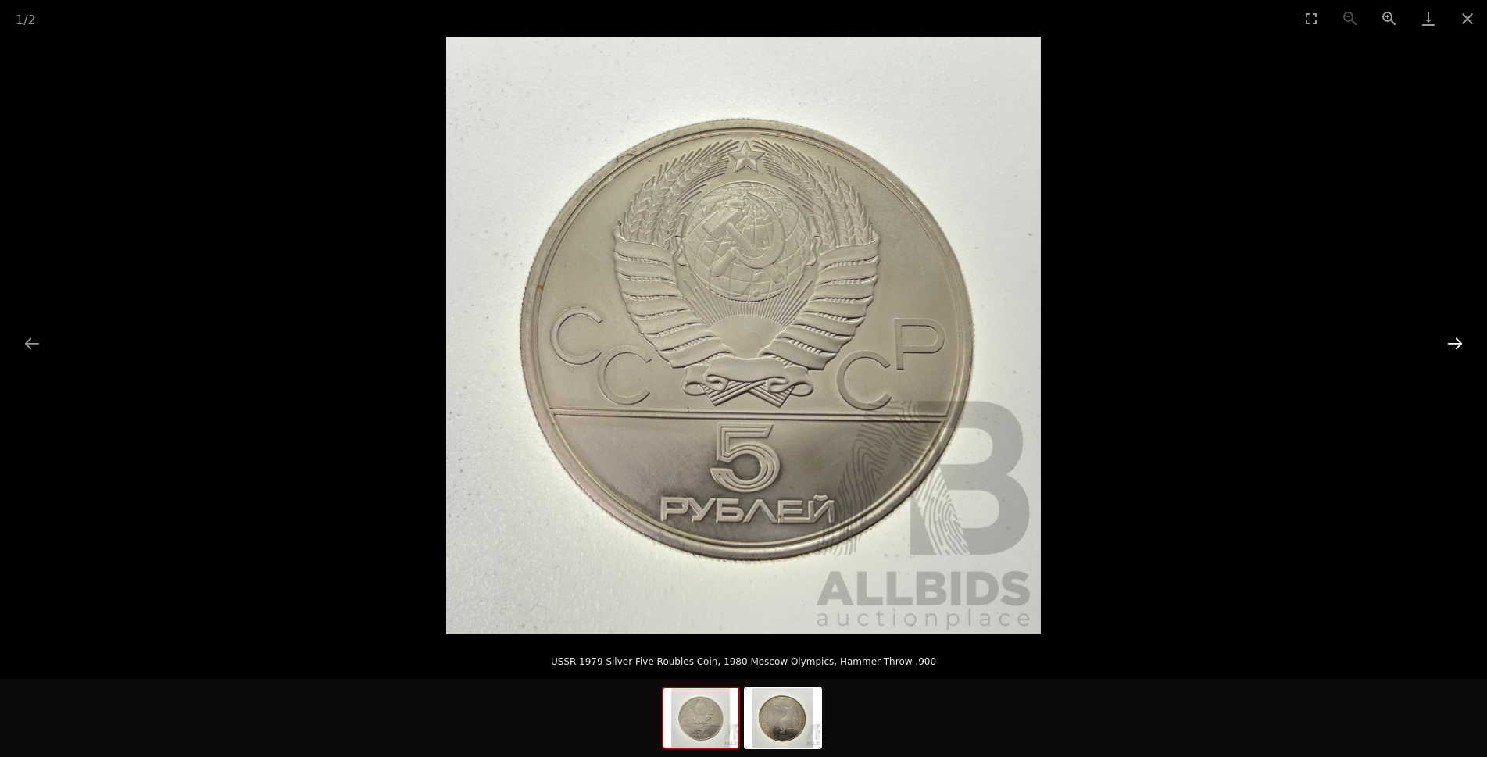
click at [1456, 345] on button "Next slide" at bounding box center [1455, 343] width 33 height 30
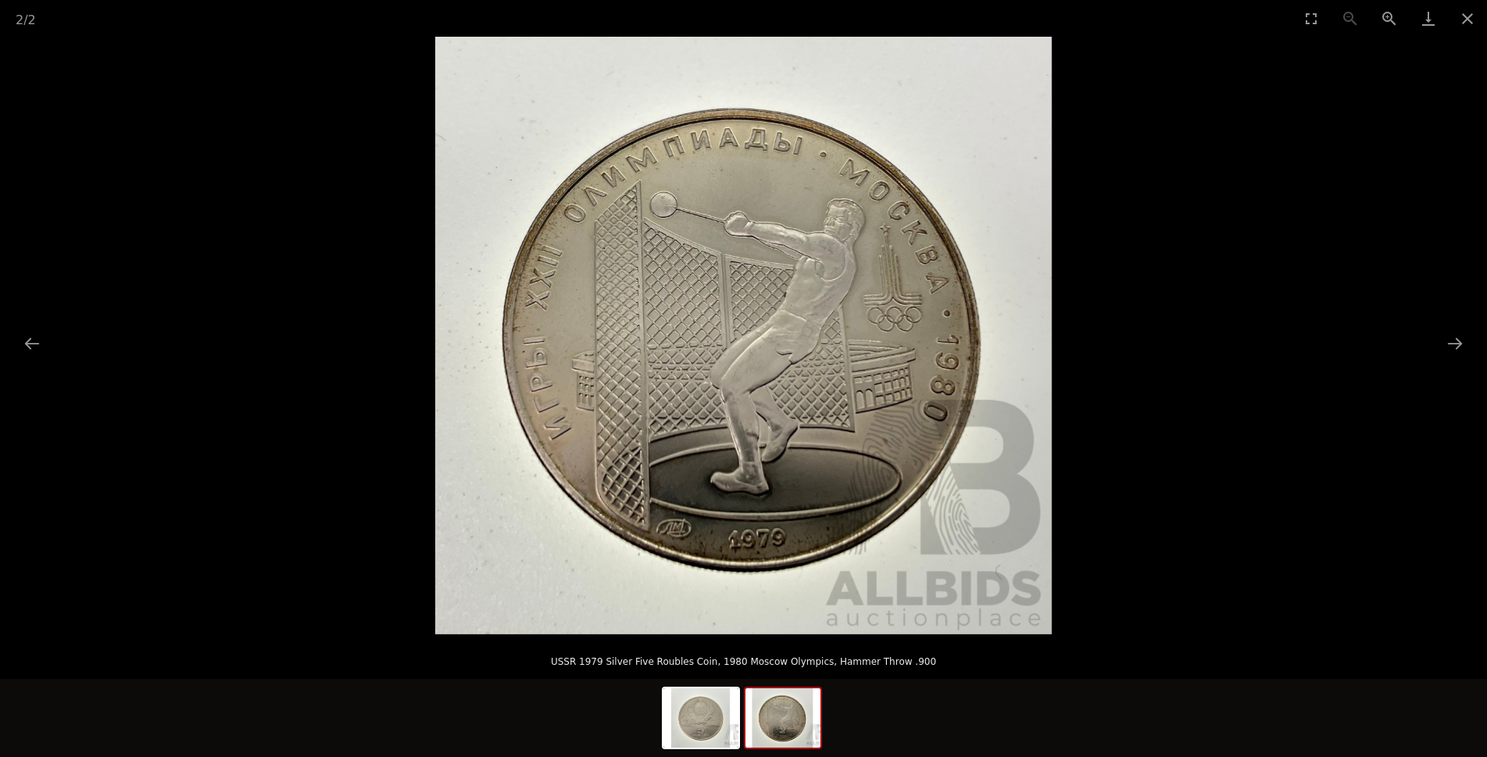
click at [1354, 381] on picture at bounding box center [743, 336] width 1487 height 598
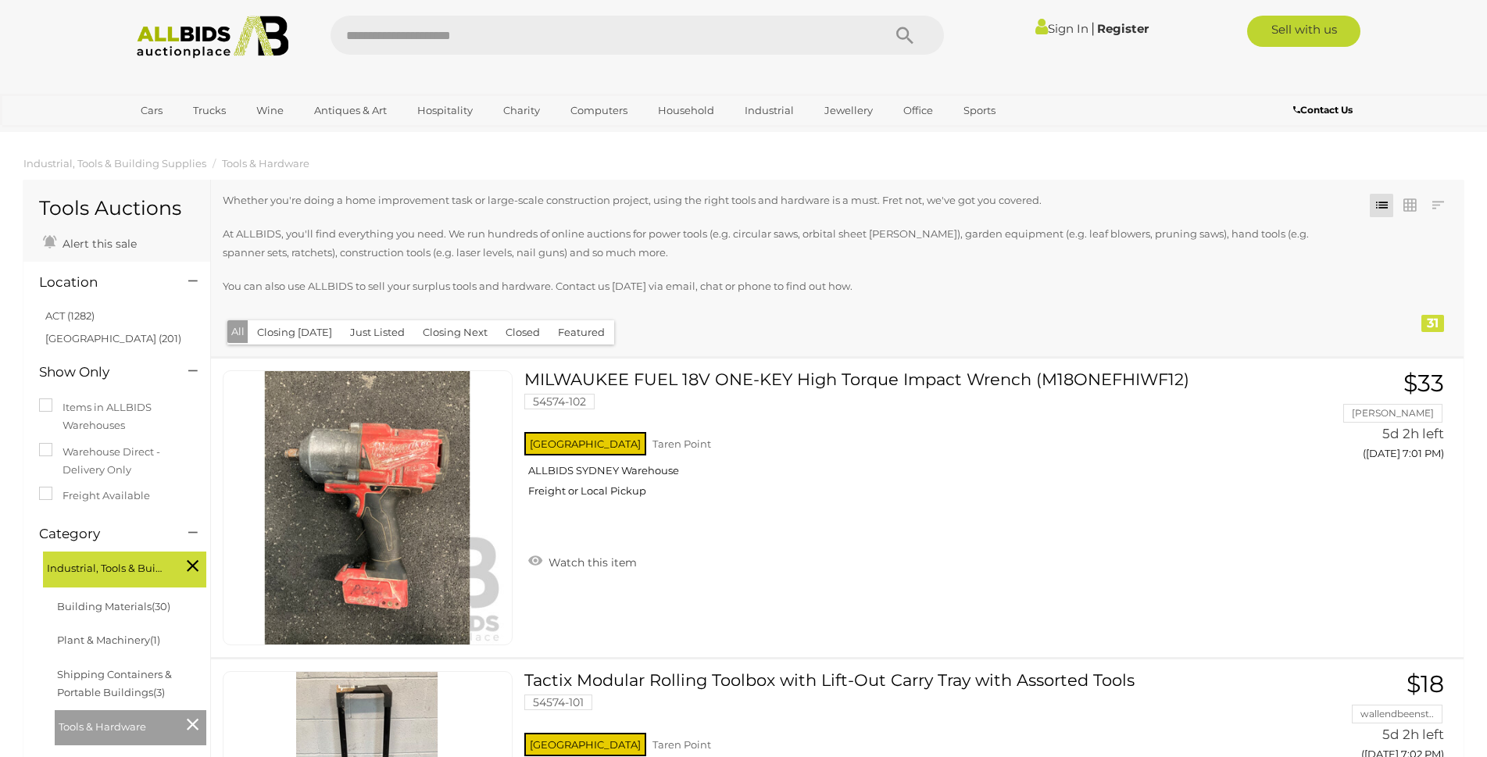
click at [508, 39] on input "text" at bounding box center [599, 35] width 536 height 39
type input "****"
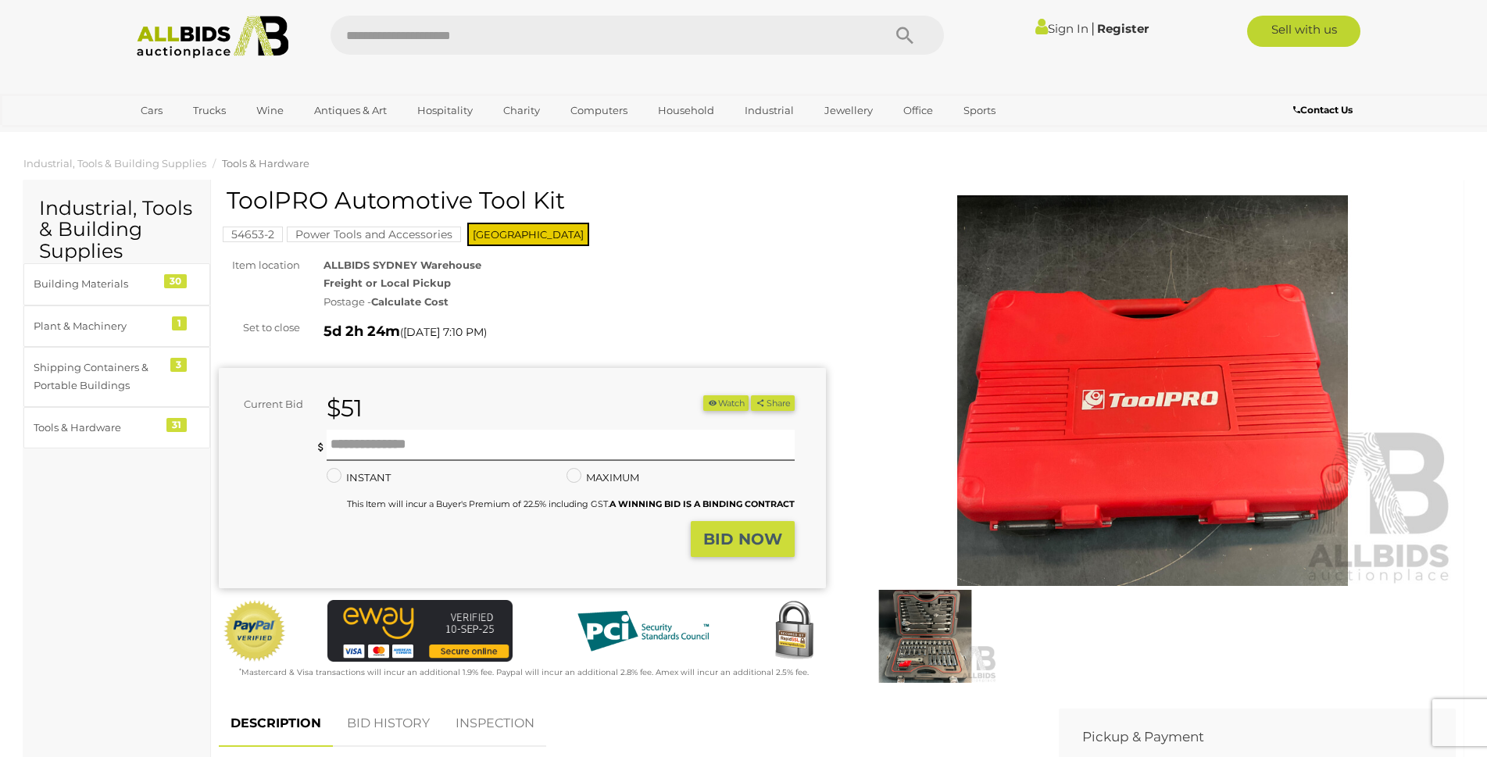
click at [947, 635] on img at bounding box center [925, 636] width 144 height 93
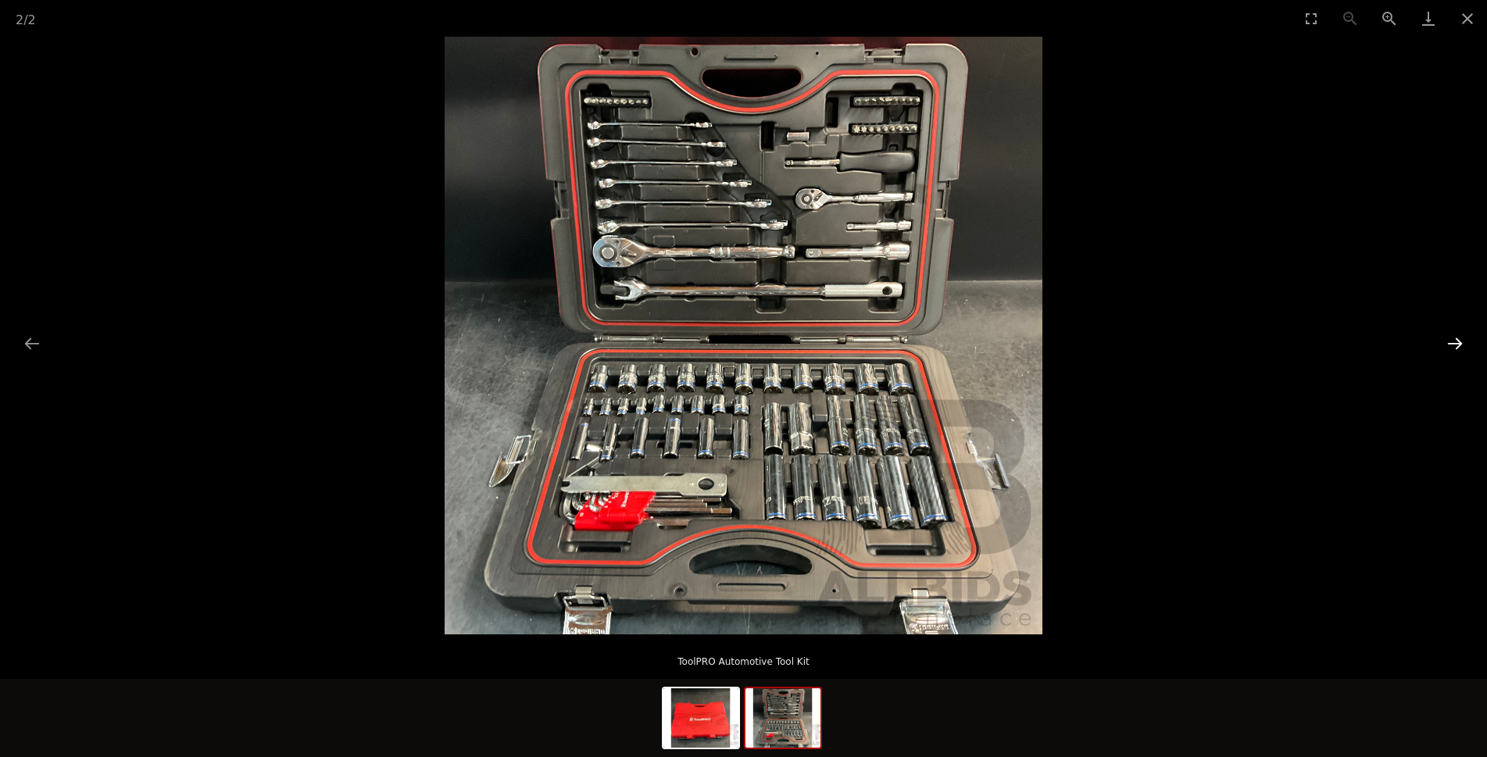
click at [1460, 345] on button "Next slide" at bounding box center [1455, 343] width 33 height 30
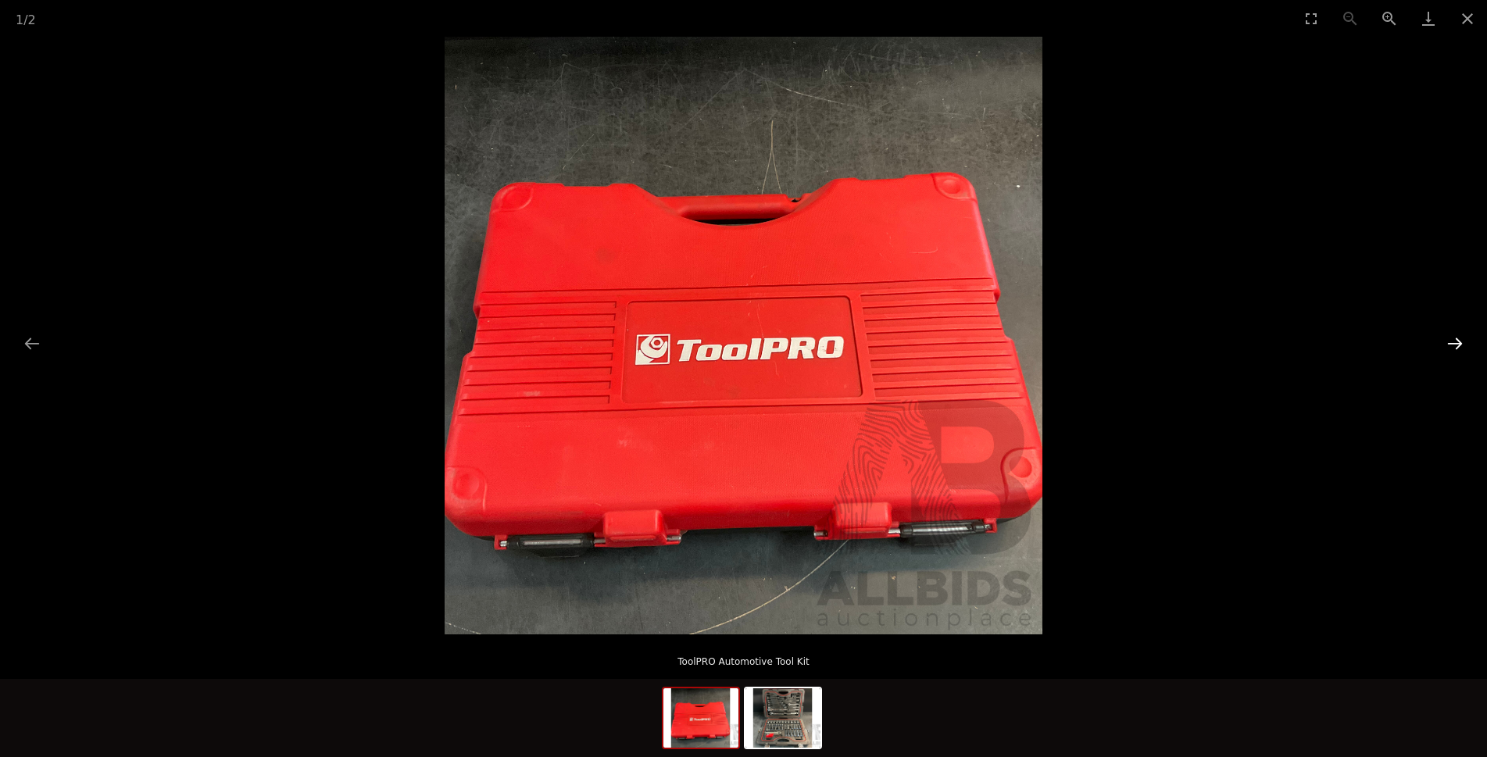
click at [1460, 345] on button "Next slide" at bounding box center [1455, 343] width 33 height 30
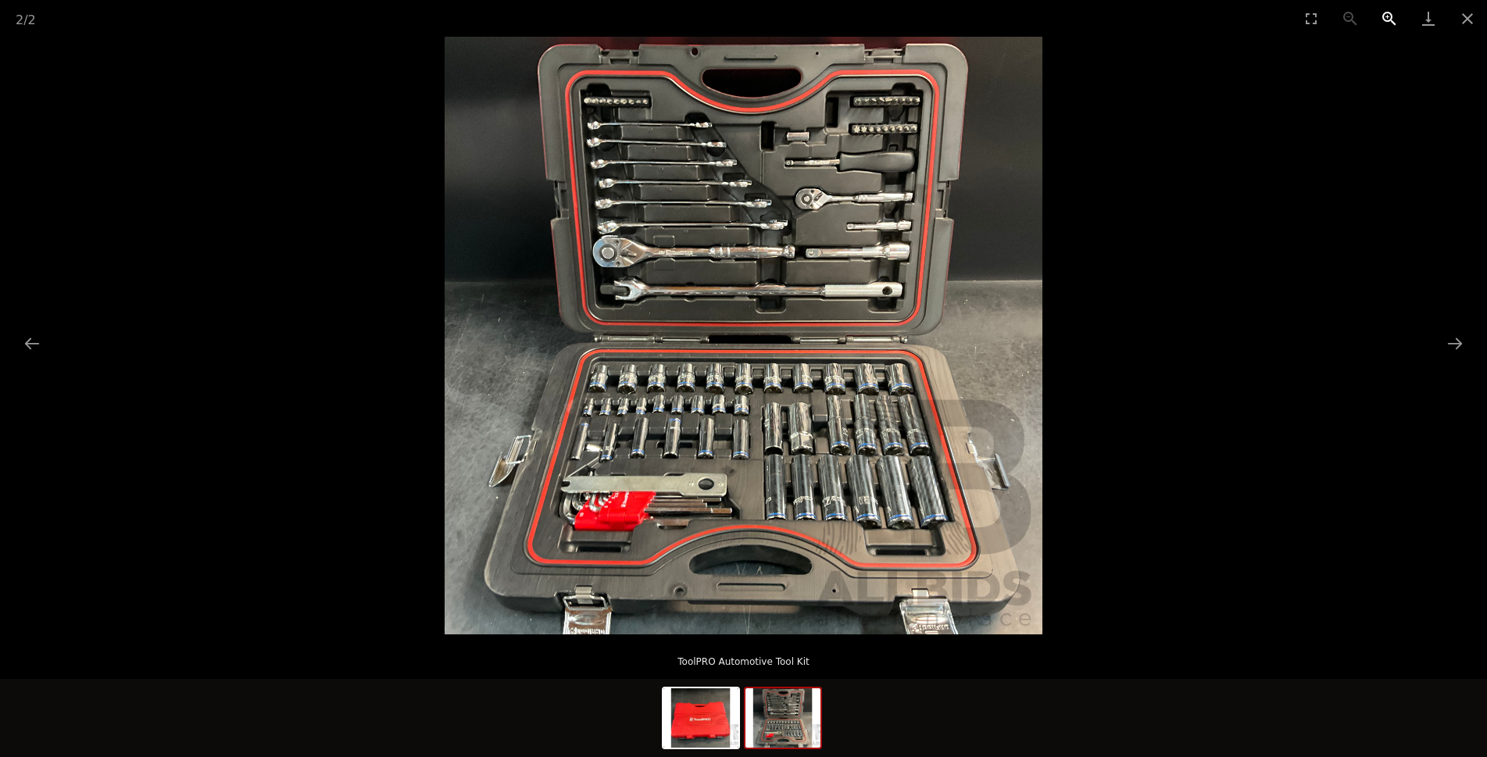
click at [1396, 13] on button "Zoom in" at bounding box center [1389, 18] width 39 height 37
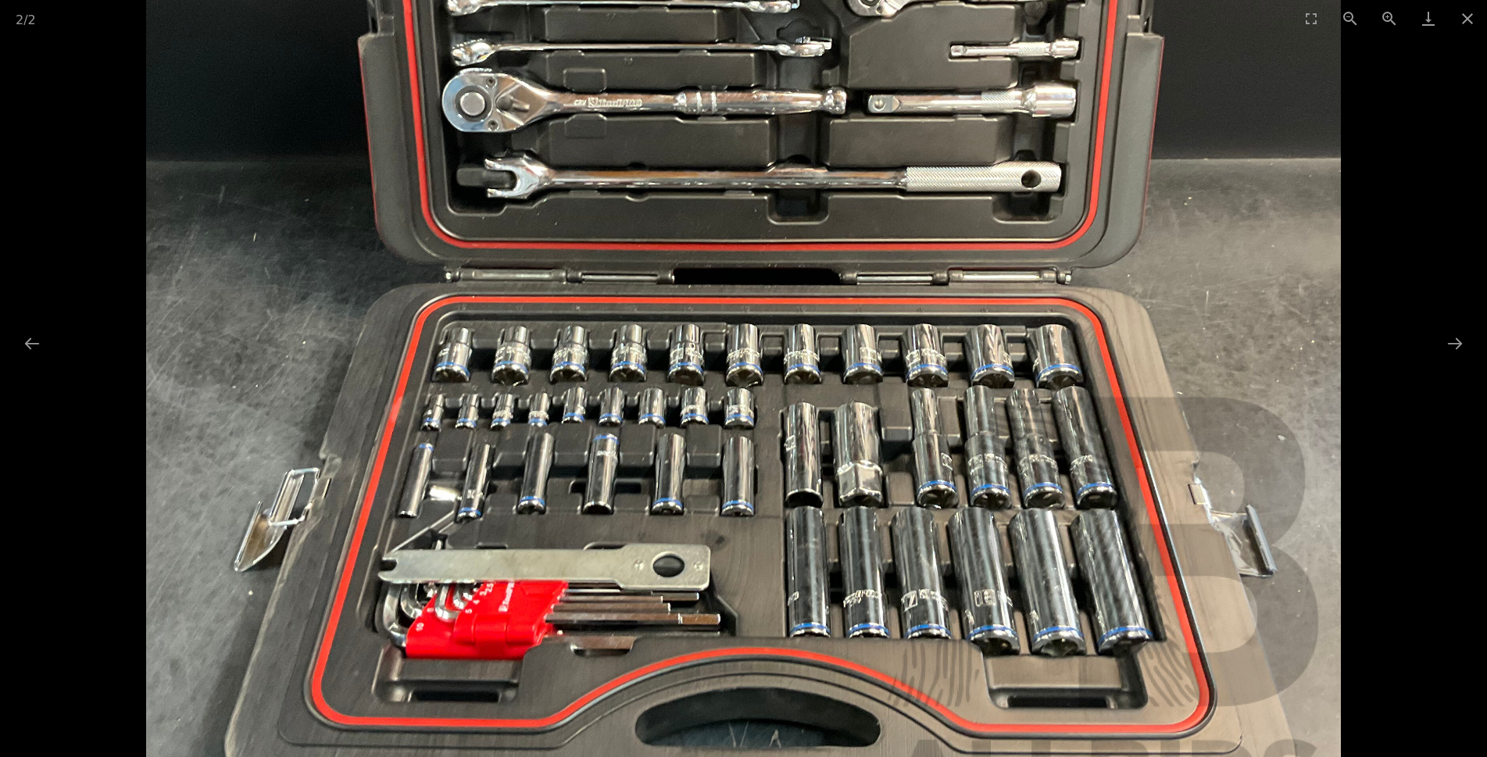
drag, startPoint x: 1038, startPoint y: 268, endPoint x: 1033, endPoint y: 223, distance: 45.6
click at [1033, 223] on img at bounding box center [744, 269] width 1196 height 1196
click at [1455, 343] on button "Next slide" at bounding box center [1455, 343] width 33 height 30
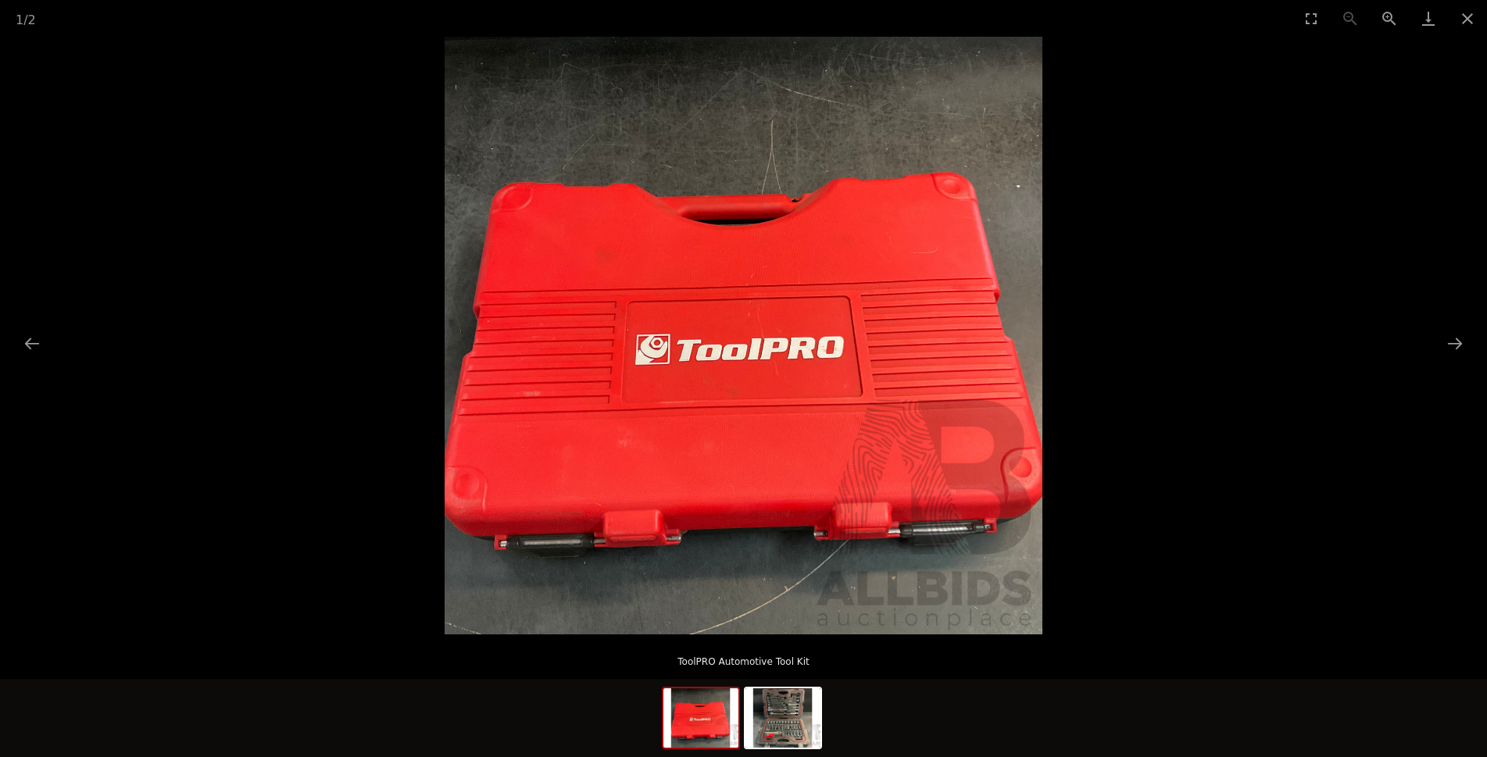
click at [1357, 368] on picture at bounding box center [743, 336] width 1487 height 598
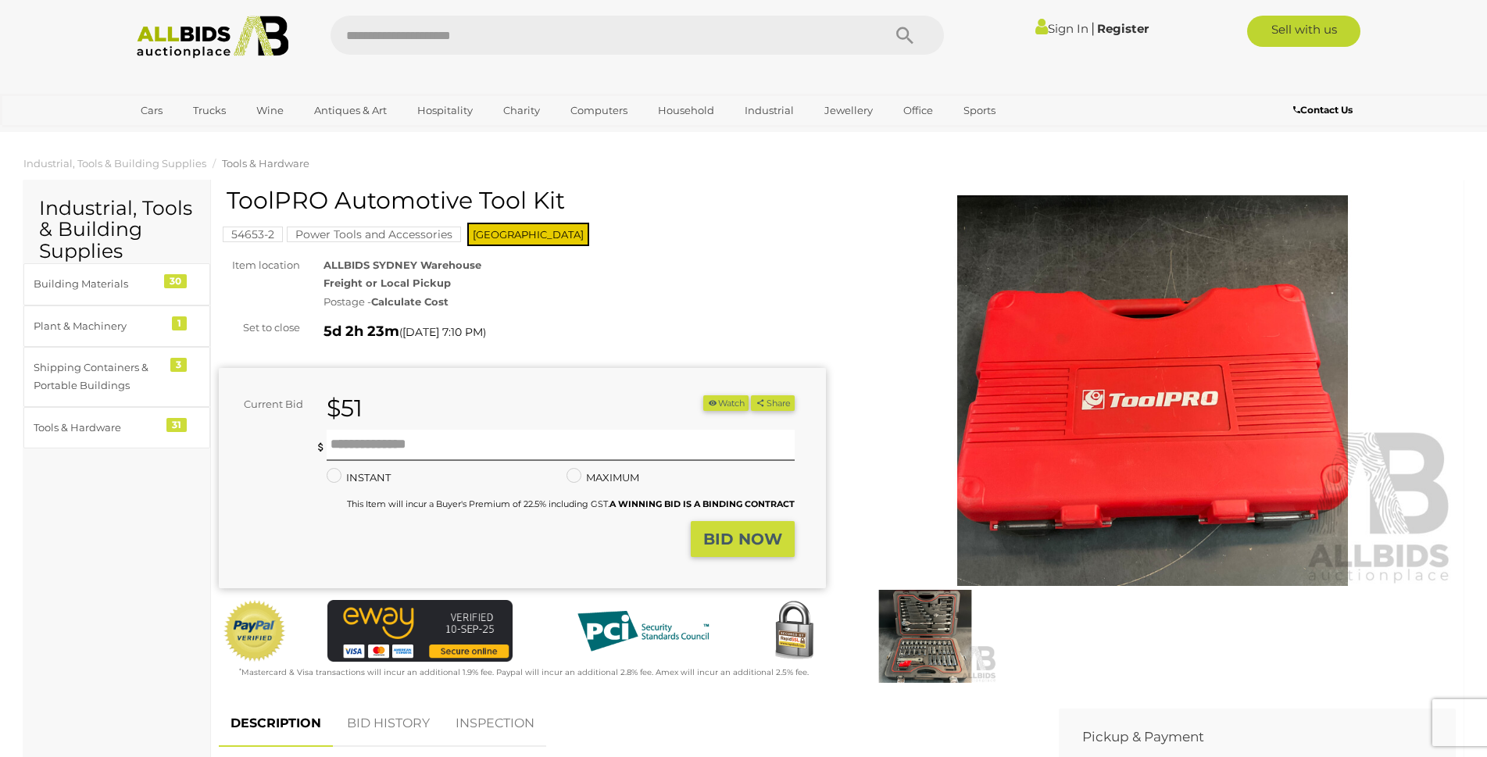
scroll to position [313, 0]
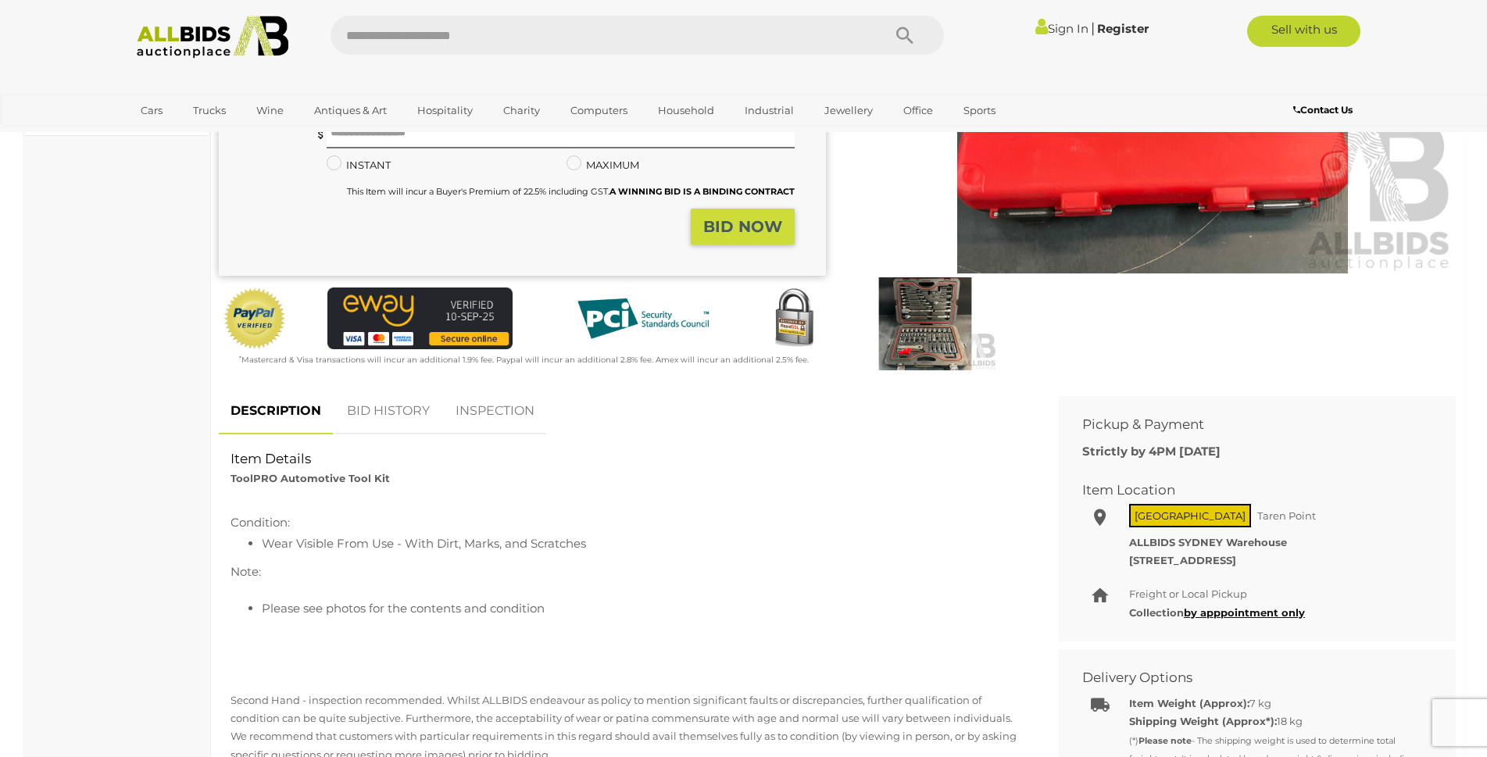
click at [368, 415] on link "BID HISTORY" at bounding box center [388, 411] width 106 height 46
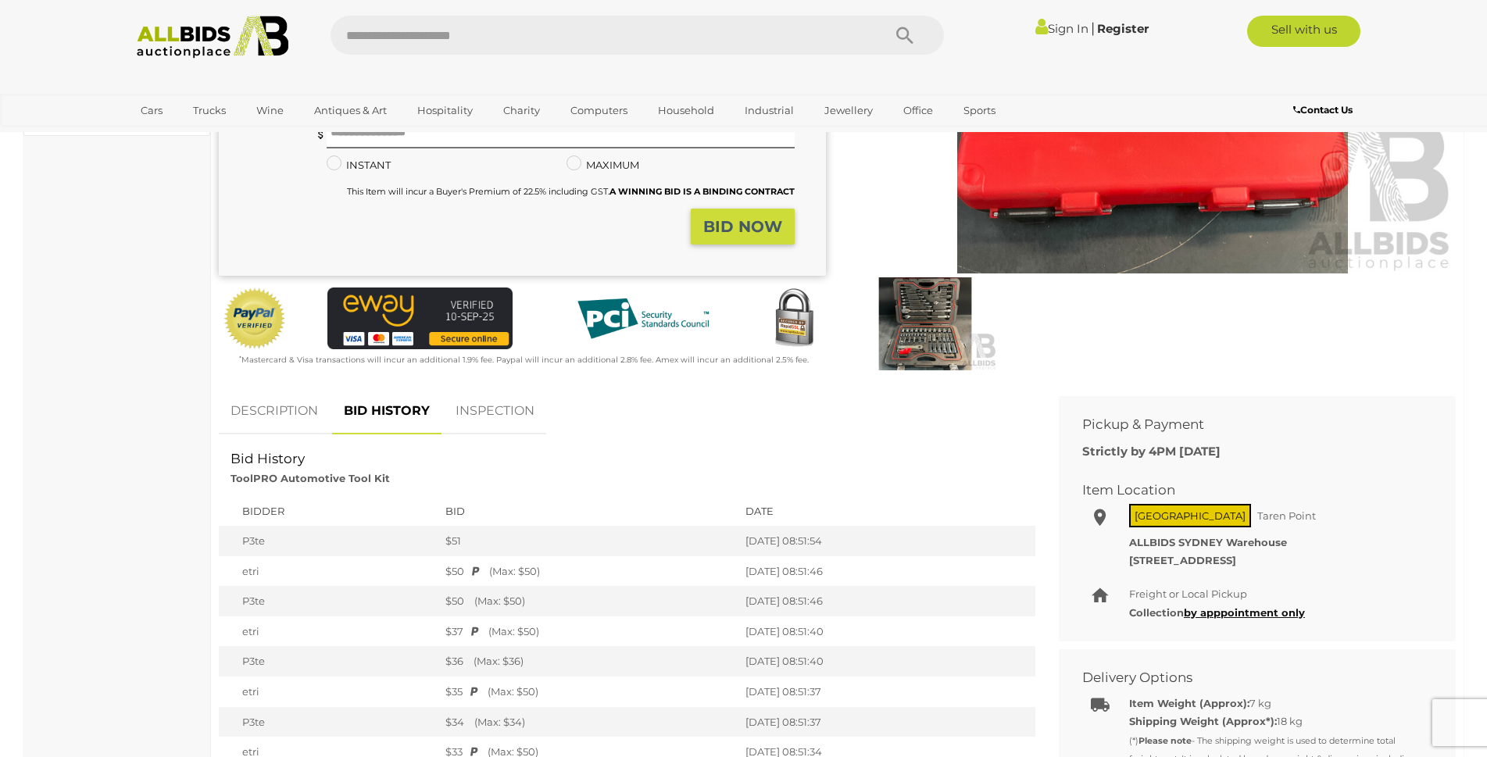
click at [277, 414] on link "DESCRIPTION" at bounding box center [274, 411] width 111 height 46
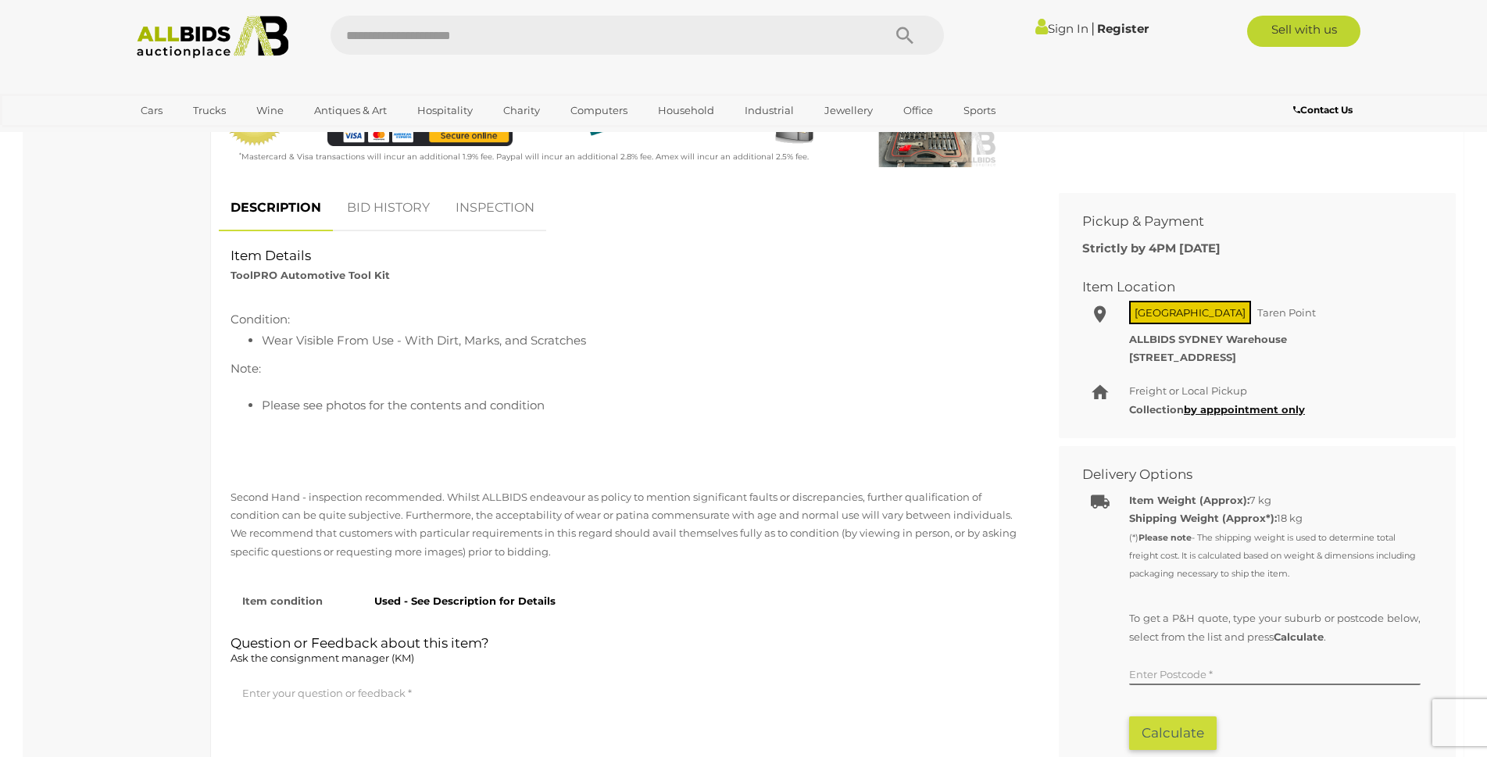
scroll to position [703, 0]
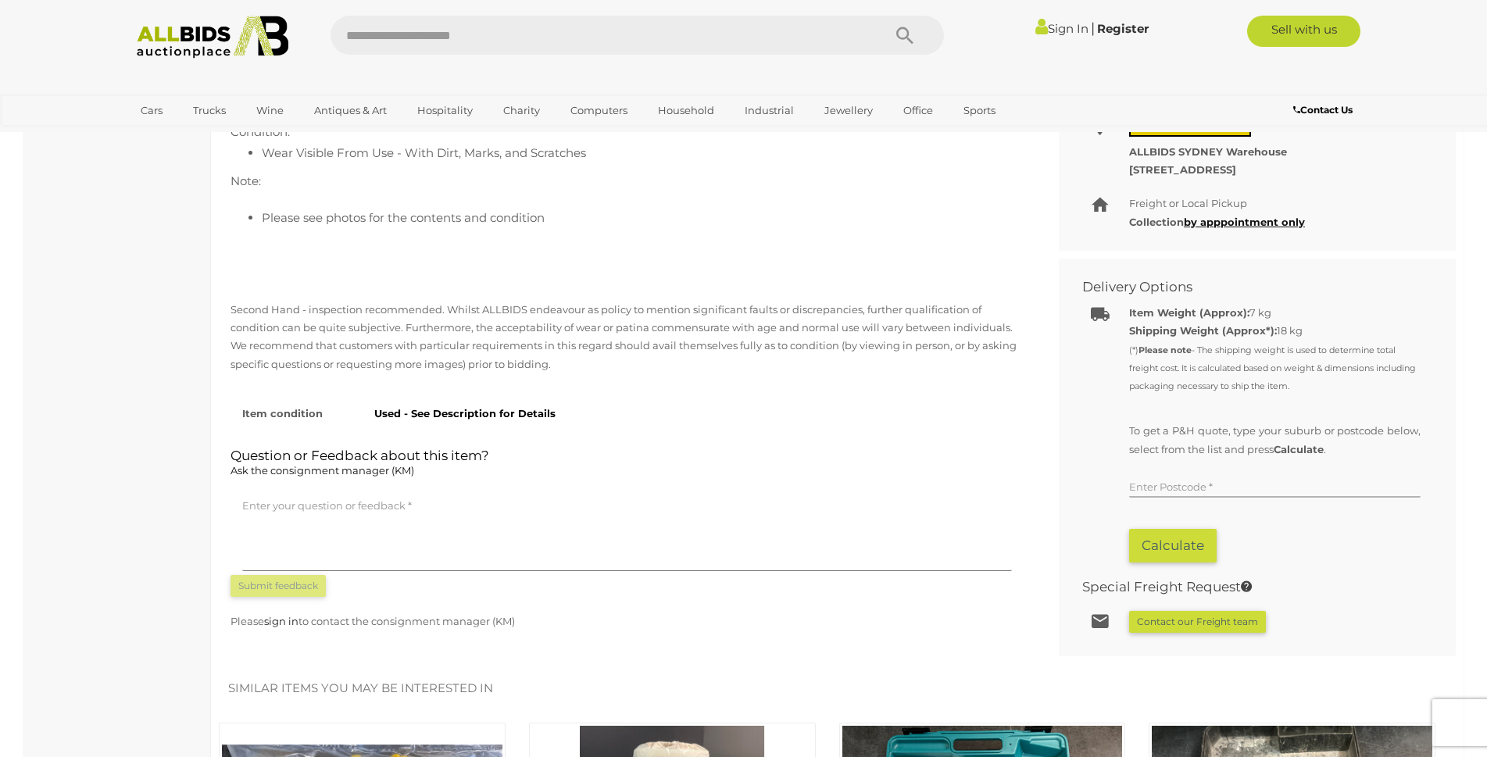
click at [1220, 490] on input "text" at bounding box center [1274, 485] width 291 height 23
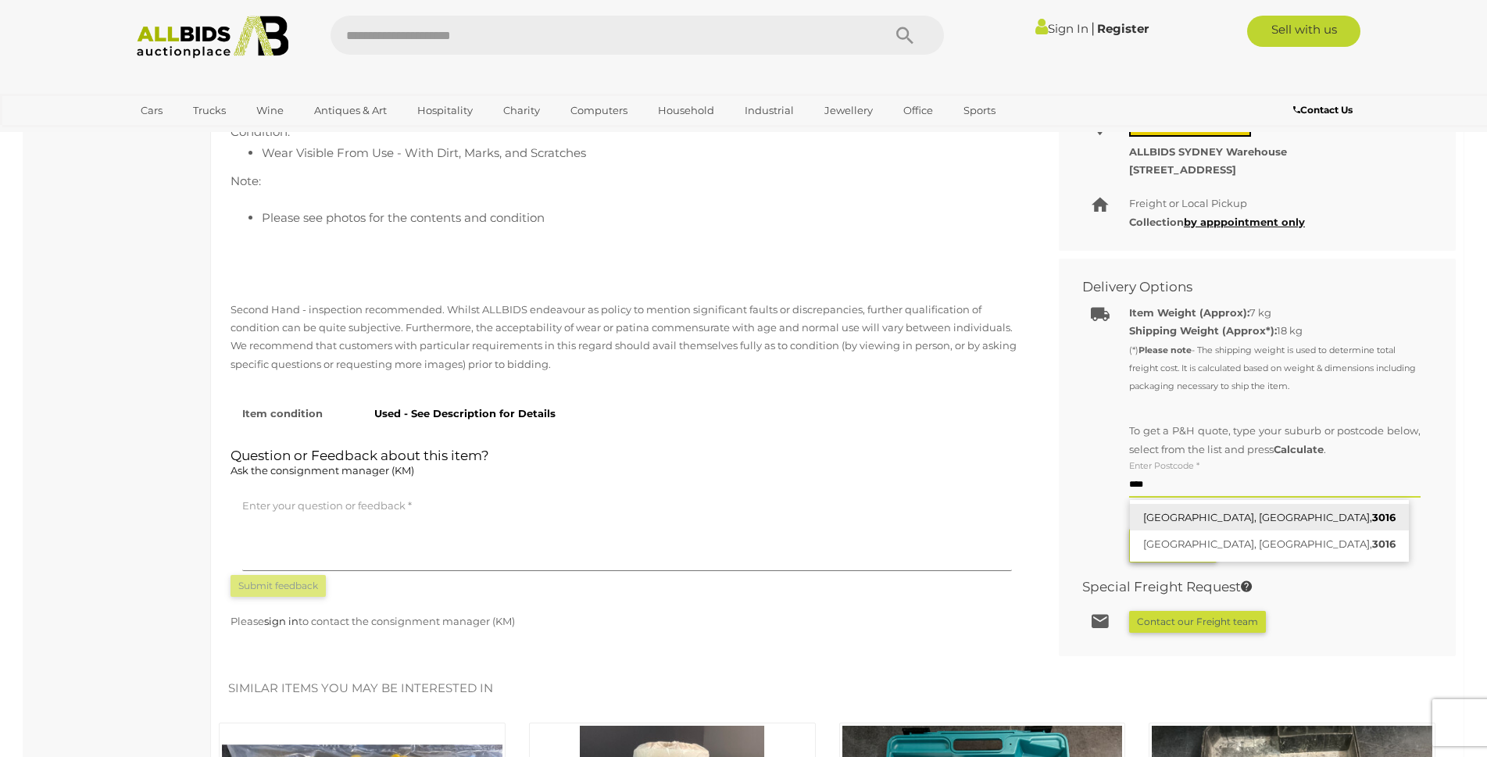
click at [1167, 513] on link "WILLIAMSTOWN, VIC, 3016" at bounding box center [1269, 517] width 279 height 27
type input "**********"
click at [1160, 542] on button "Calculate" at bounding box center [1173, 546] width 88 height 34
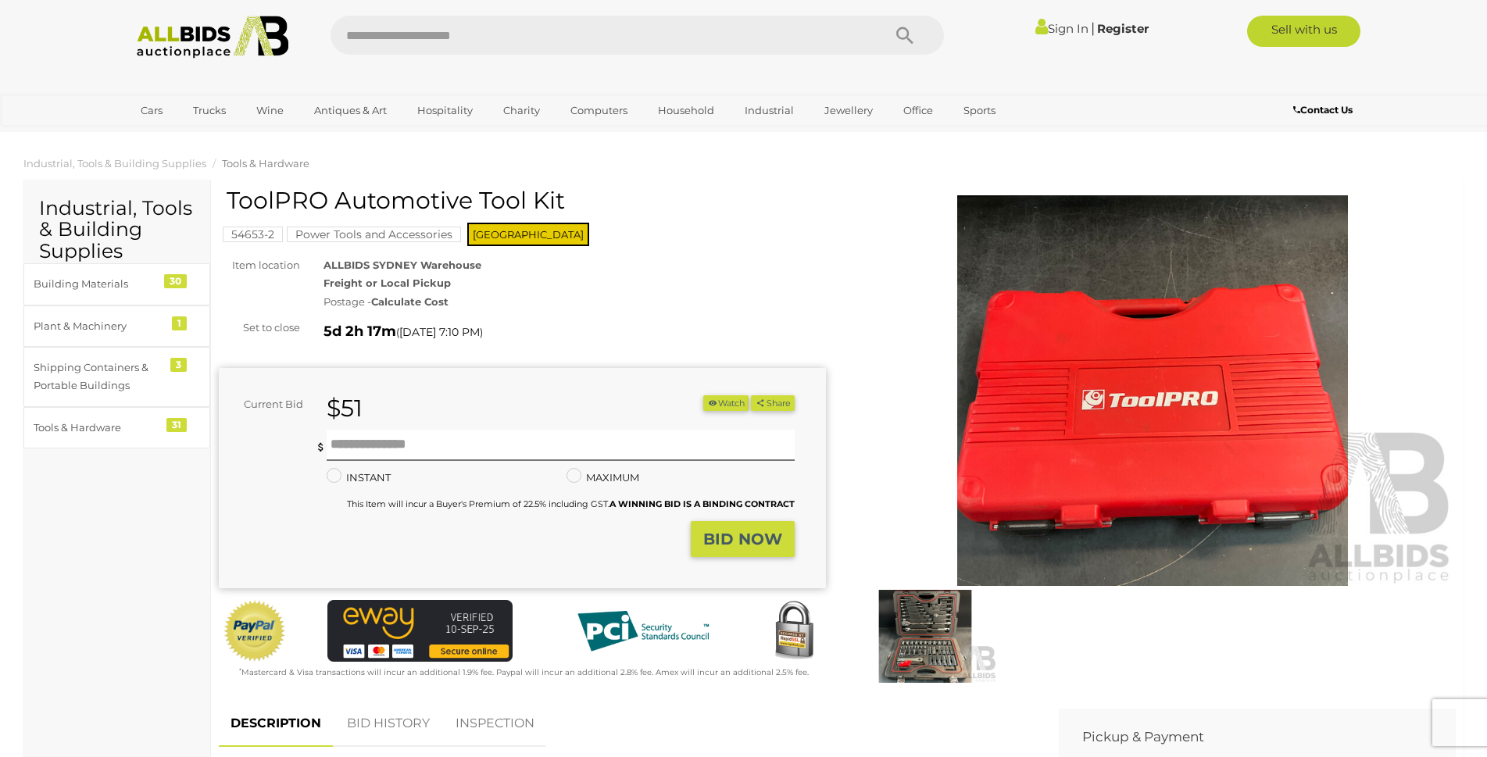
scroll to position [78, 0]
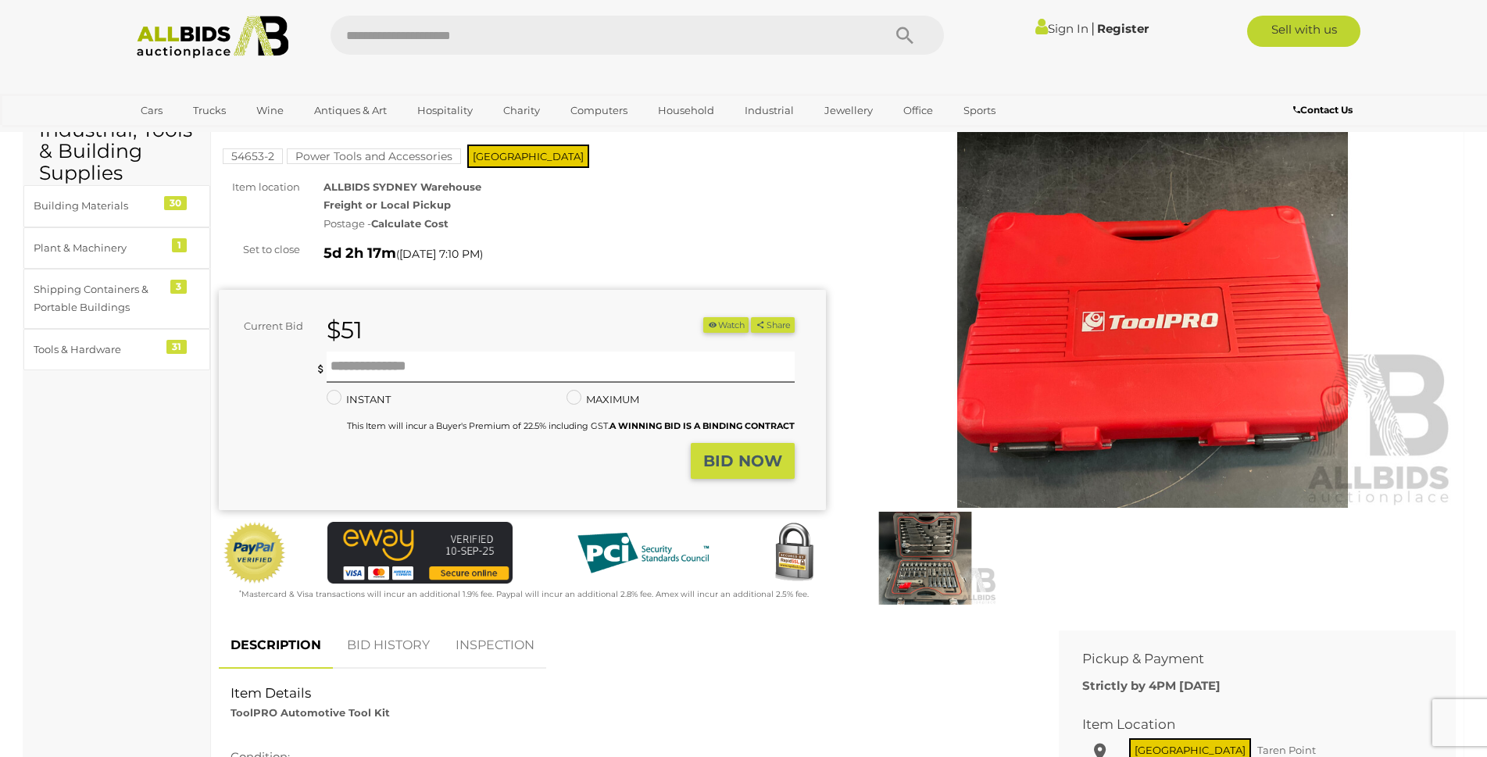
click at [921, 557] on img at bounding box center [925, 558] width 144 height 93
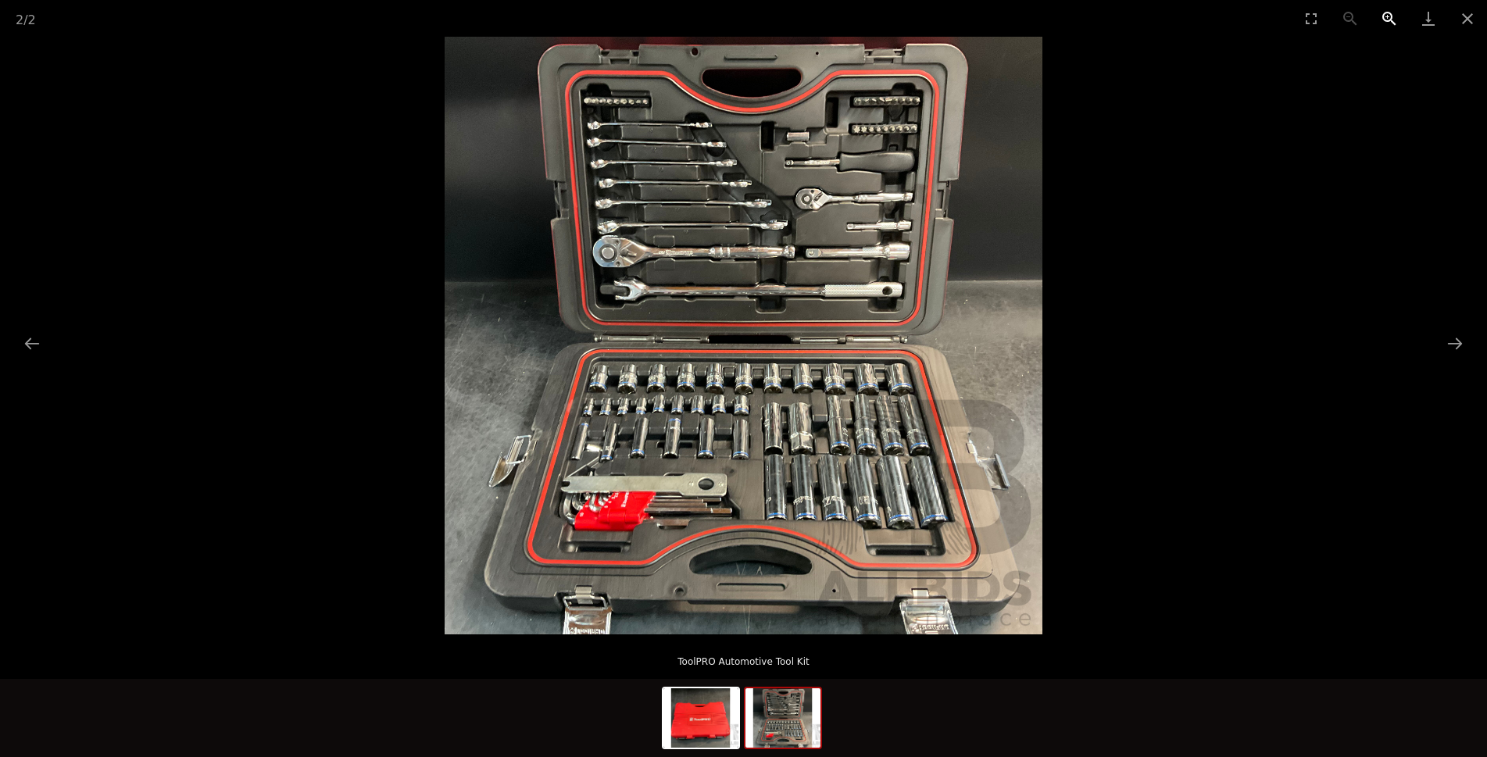
click at [1387, 22] on button "Zoom in" at bounding box center [1389, 18] width 39 height 37
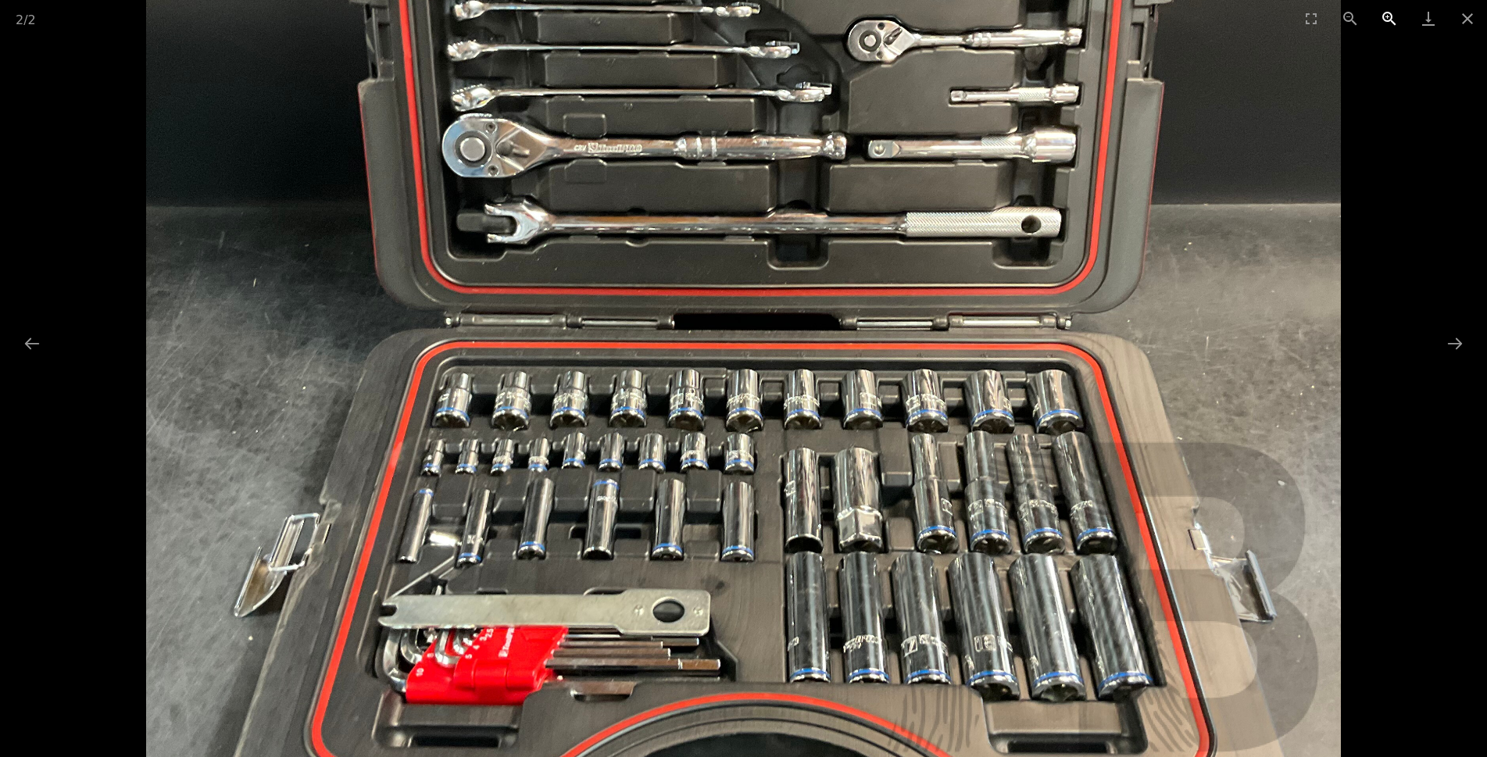
click at [1387, 22] on button "Zoom in" at bounding box center [1389, 18] width 39 height 37
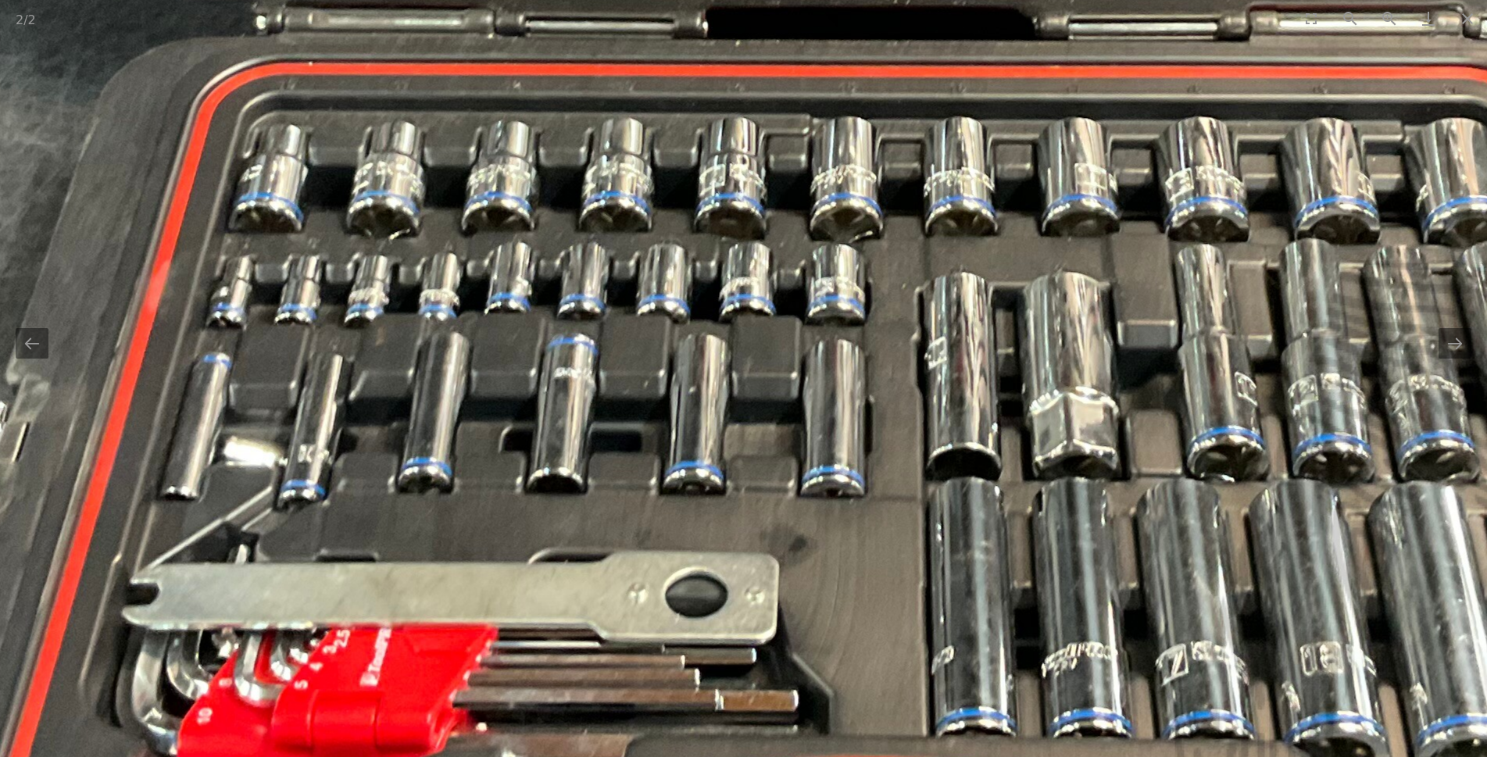
drag, startPoint x: 1105, startPoint y: 563, endPoint x: 1206, endPoint y: 298, distance: 282.7
click at [1206, 298] on img at bounding box center [844, 7] width 2363 height 2363
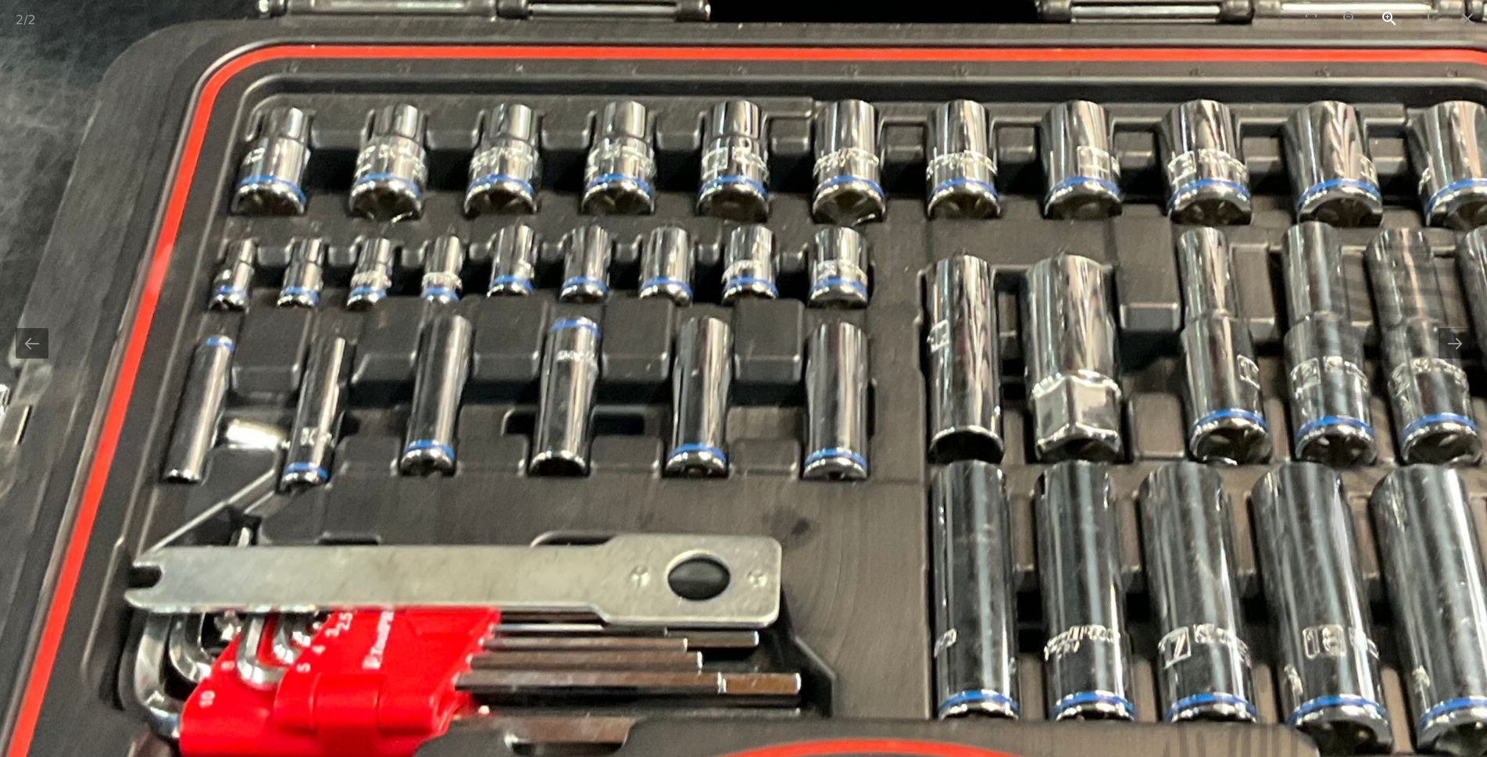
click at [1392, 32] on button "Zoom in" at bounding box center [1389, 18] width 39 height 37
click at [1360, 26] on button "Zoom out" at bounding box center [1350, 18] width 39 height 37
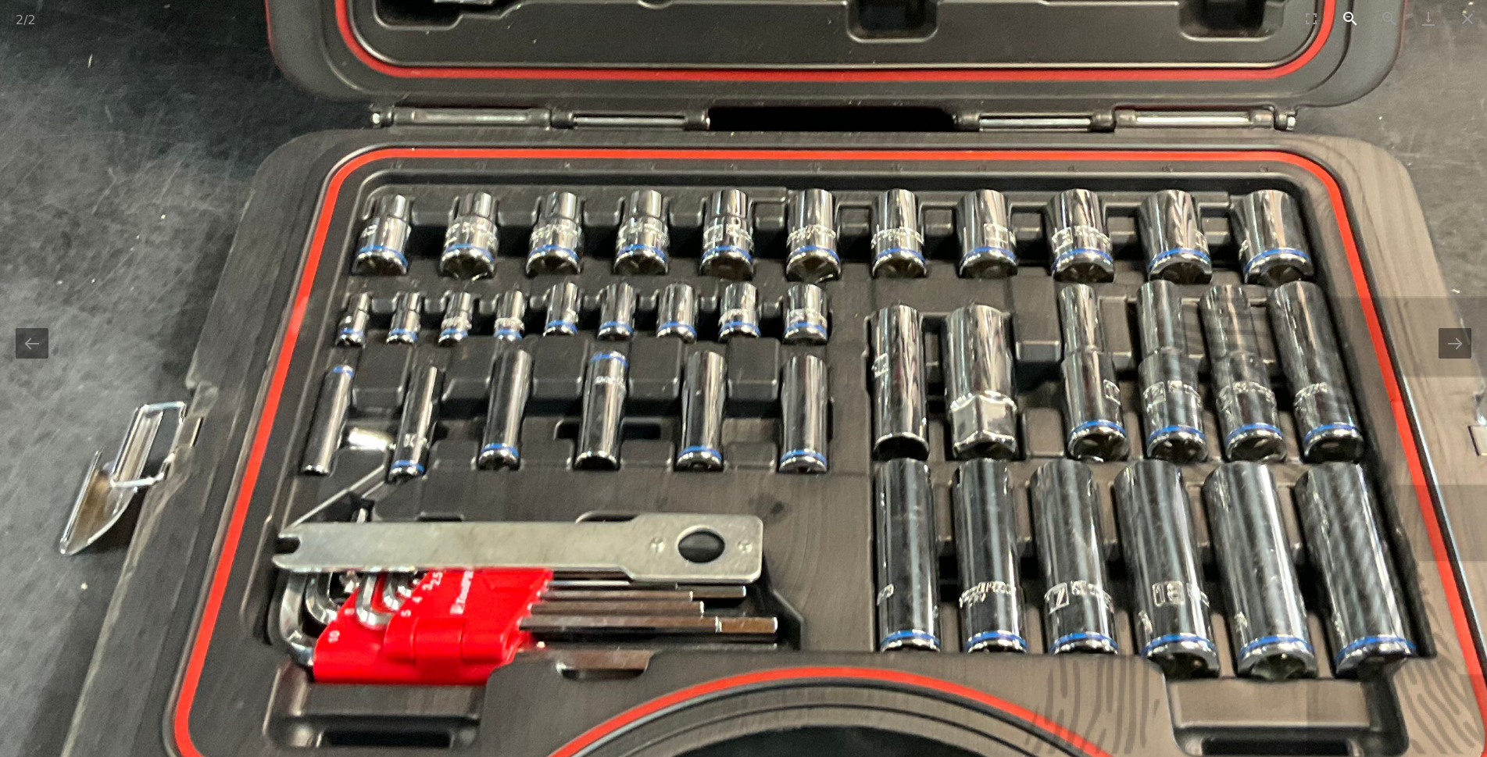
click at [1353, 25] on button "Zoom out" at bounding box center [1350, 18] width 39 height 37
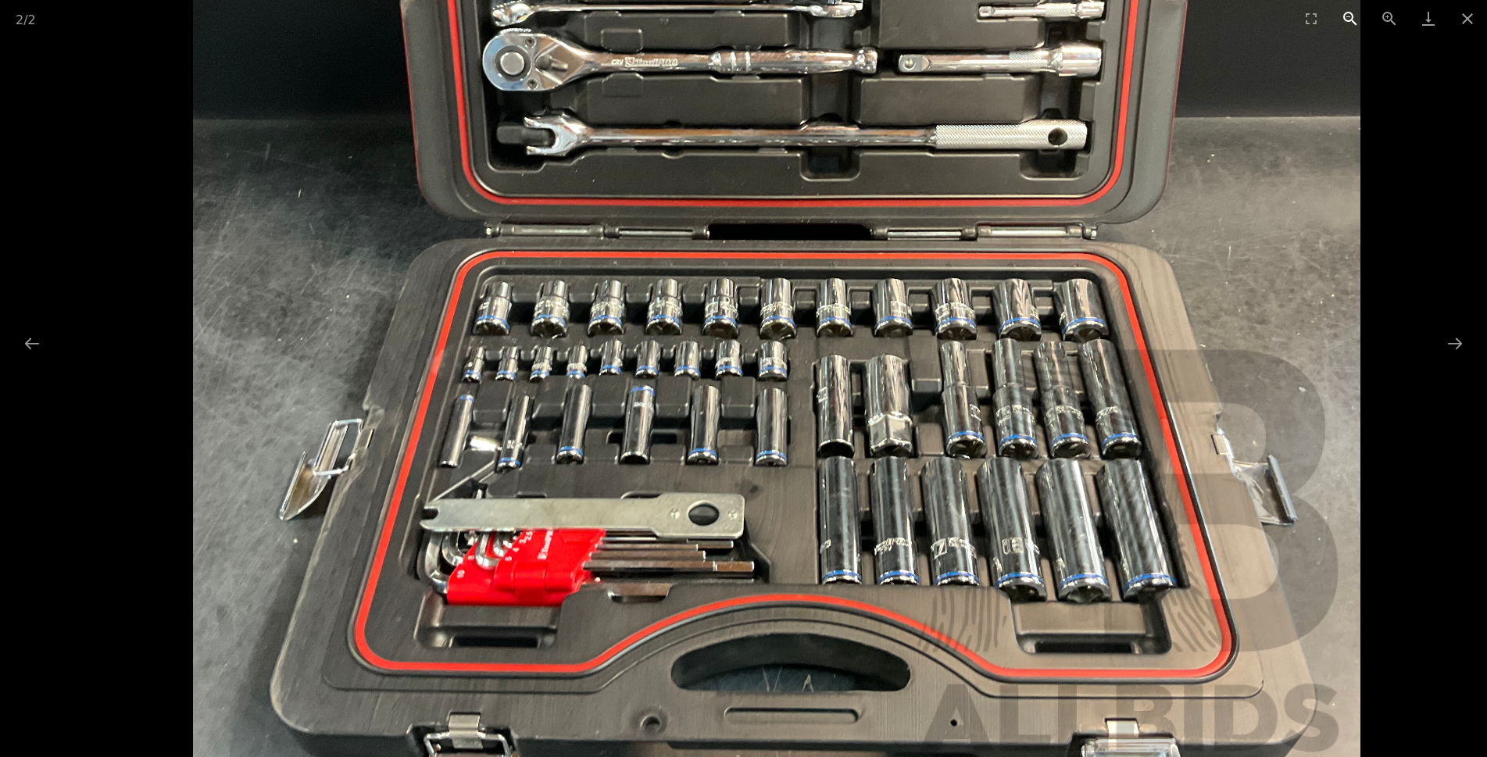
click at [1353, 25] on button "Zoom out" at bounding box center [1350, 18] width 39 height 37
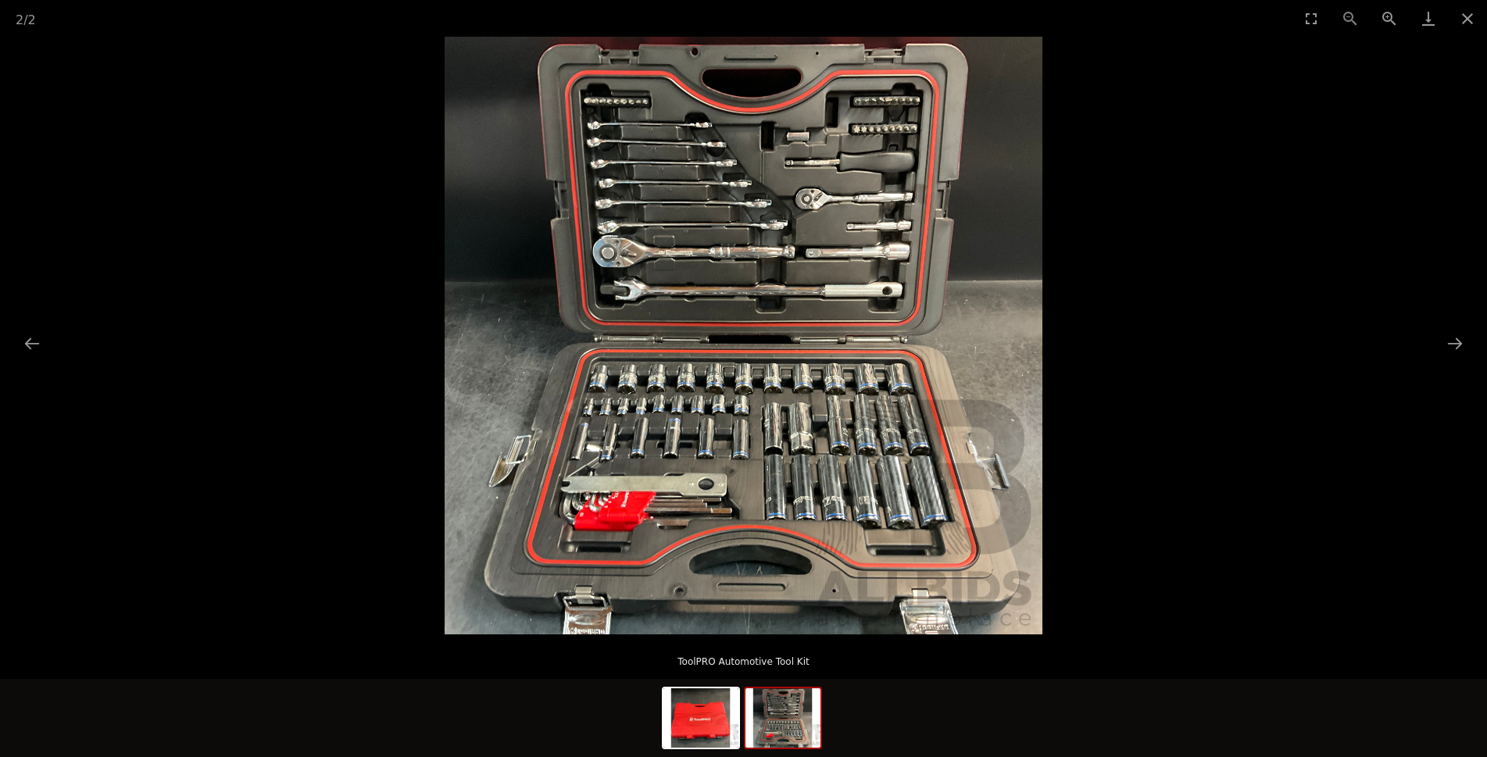
click at [1353, 25] on div "2 / 2" at bounding box center [743, 18] width 1487 height 37
click at [1463, 13] on button "Close gallery" at bounding box center [1467, 18] width 39 height 37
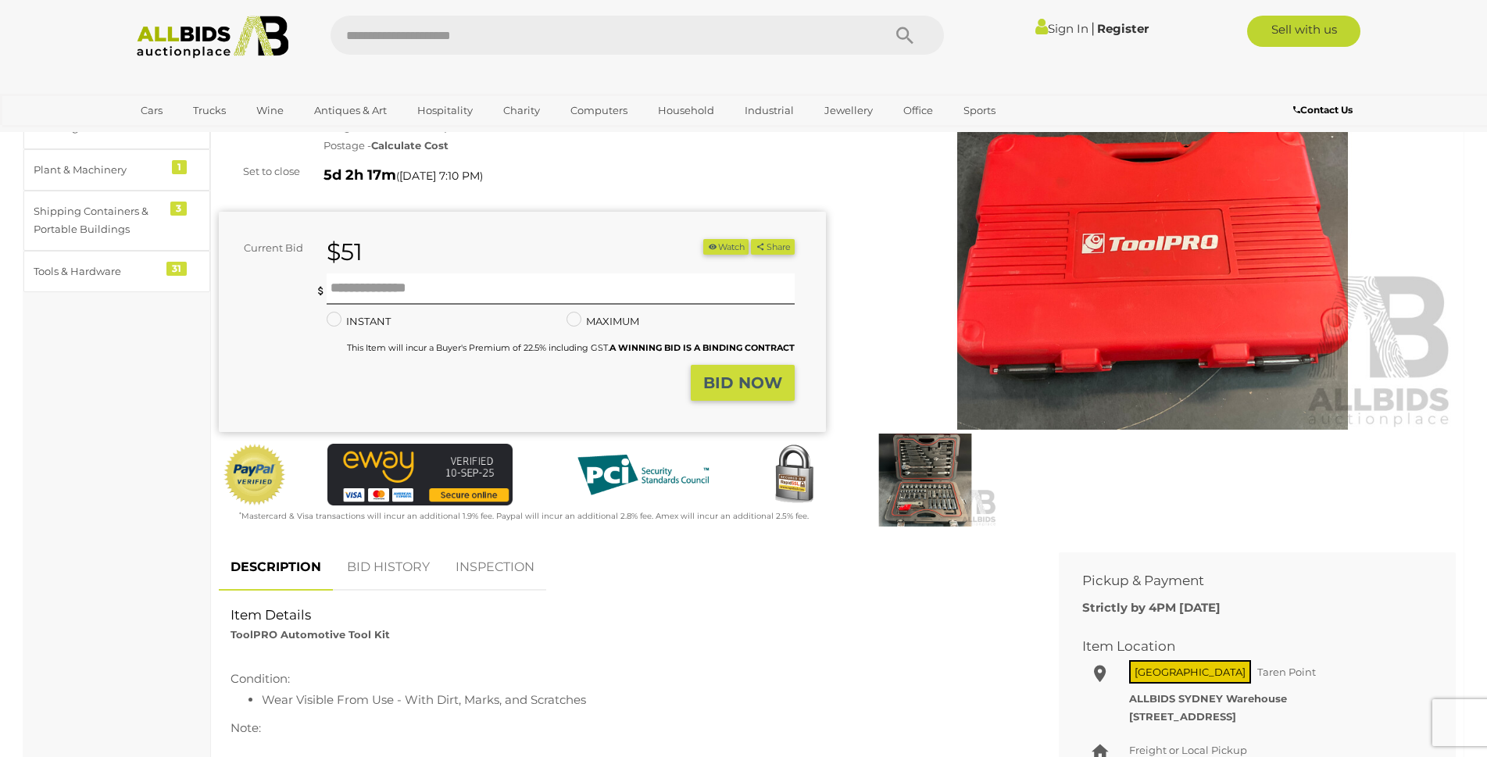
scroll to position [78, 0]
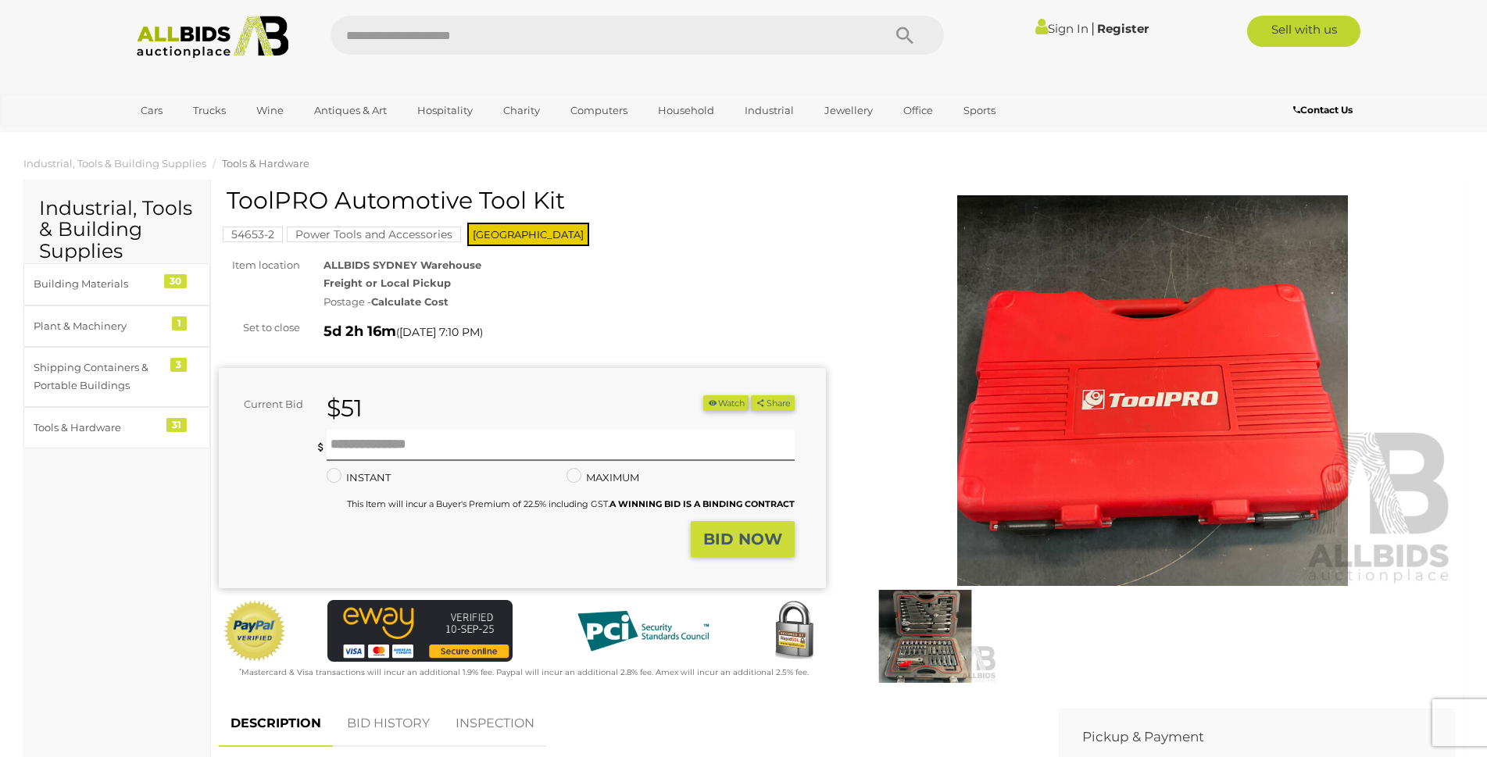
drag, startPoint x: 229, startPoint y: 198, endPoint x: 328, endPoint y: 198, distance: 99.2
click at [328, 198] on h1 "ToolPRO Automotive Tool Kit" at bounding box center [524, 201] width 595 height 26
click at [930, 627] on img at bounding box center [925, 636] width 144 height 93
click at [935, 620] on img at bounding box center [925, 636] width 144 height 93
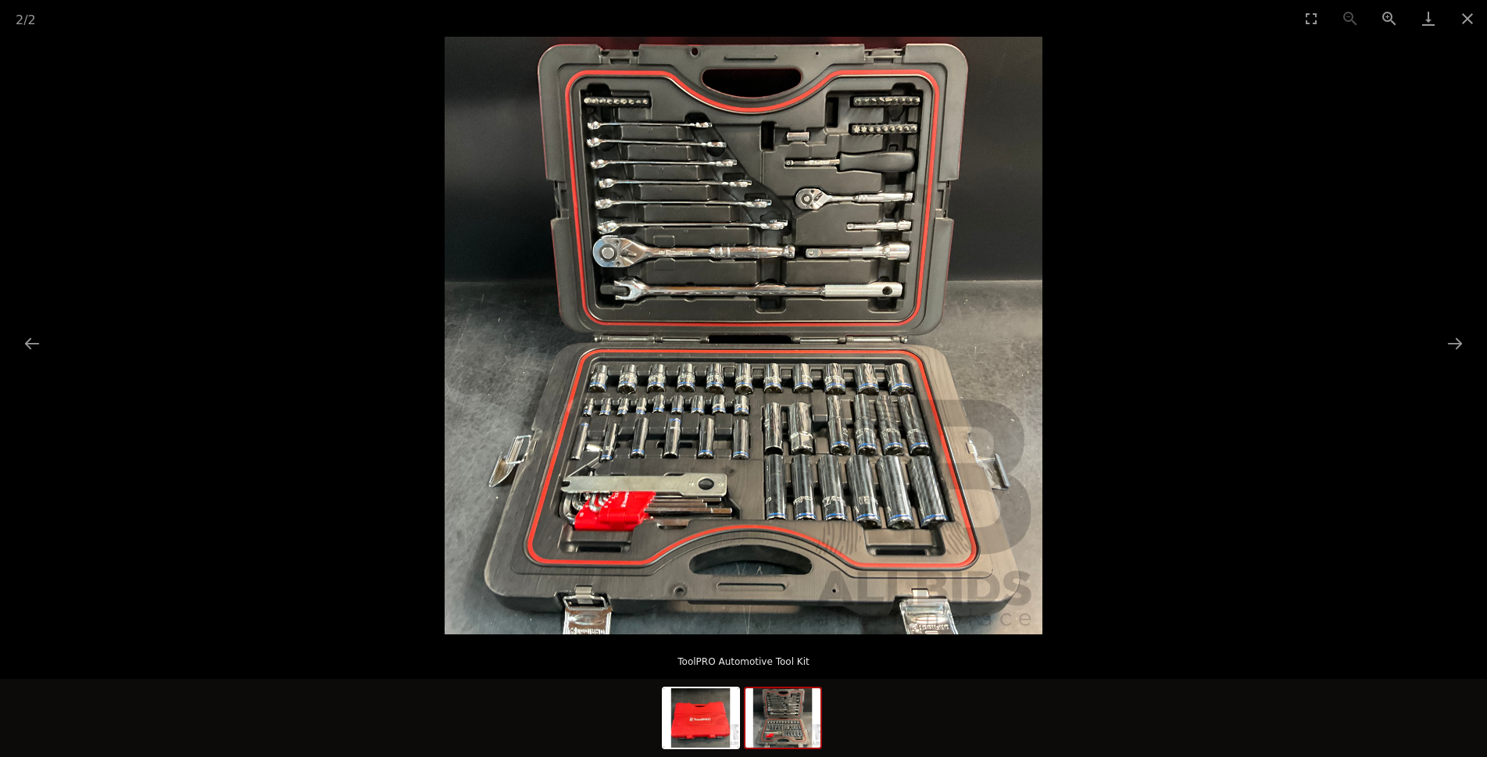
click at [1324, 396] on picture at bounding box center [743, 336] width 1487 height 598
click at [1467, 20] on button "Close gallery" at bounding box center [1467, 18] width 39 height 37
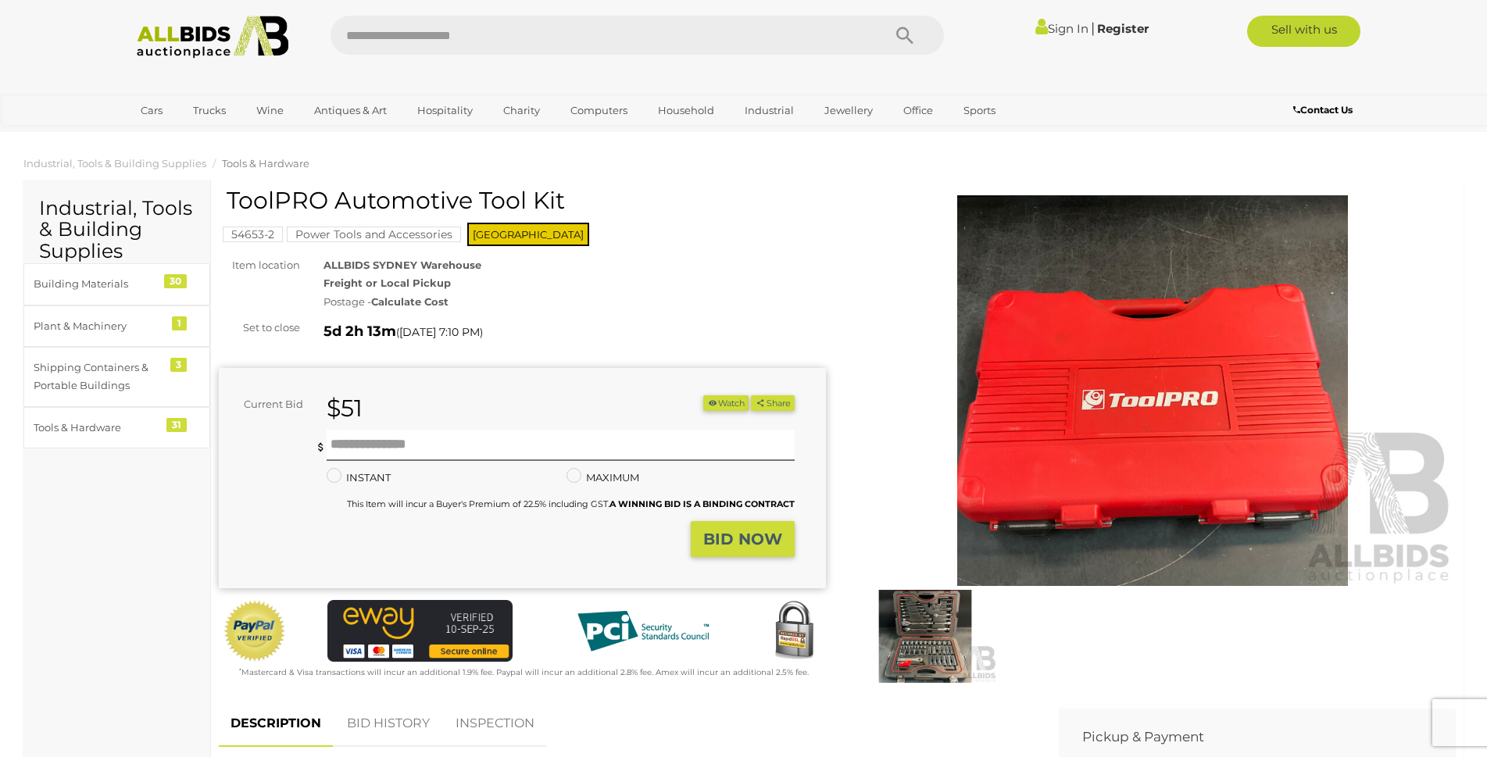
drag, startPoint x: 377, startPoint y: 209, endPoint x: 477, endPoint y: 206, distance: 100.1
click at [477, 206] on h1 "ToolPRO Automotive Tool Kit" at bounding box center [524, 201] width 595 height 26
copy h1 "Automotive"
